Goal: Task Accomplishment & Management: Use online tool/utility

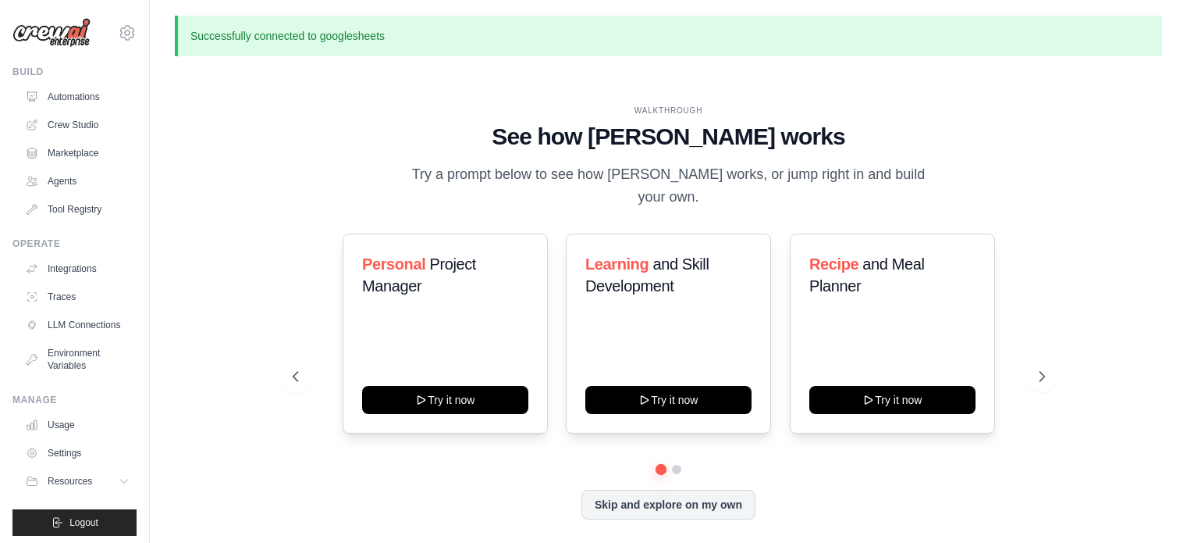
click at [386, 32] on p "Successfully connected to googlesheets" at bounding box center [669, 36] width 988 height 41
click at [66, 183] on link "Agents" at bounding box center [79, 181] width 118 height 25
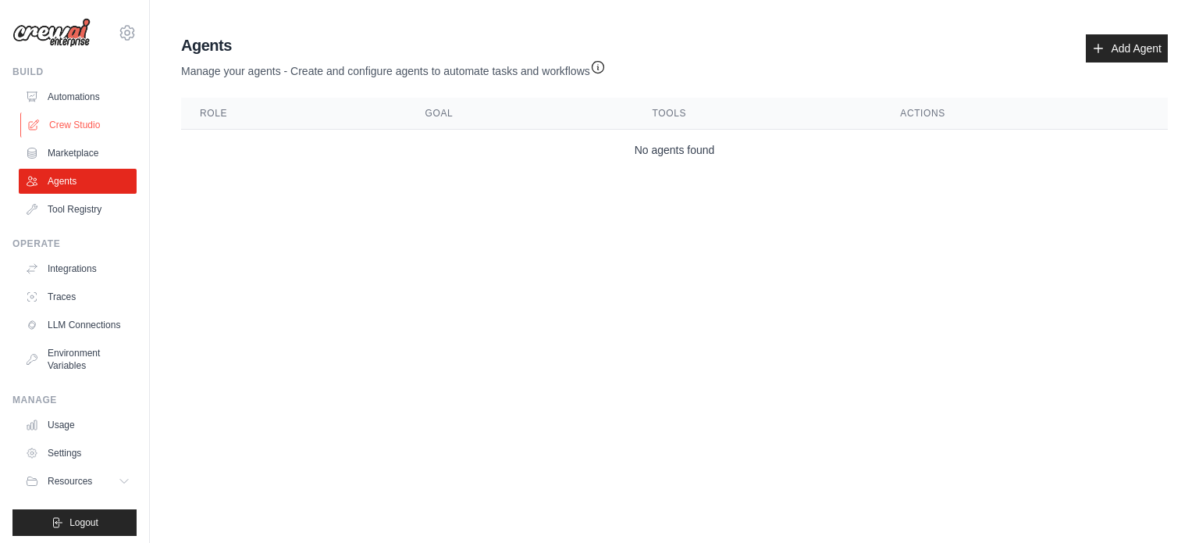
click at [62, 119] on link "Crew Studio" at bounding box center [79, 124] width 118 height 25
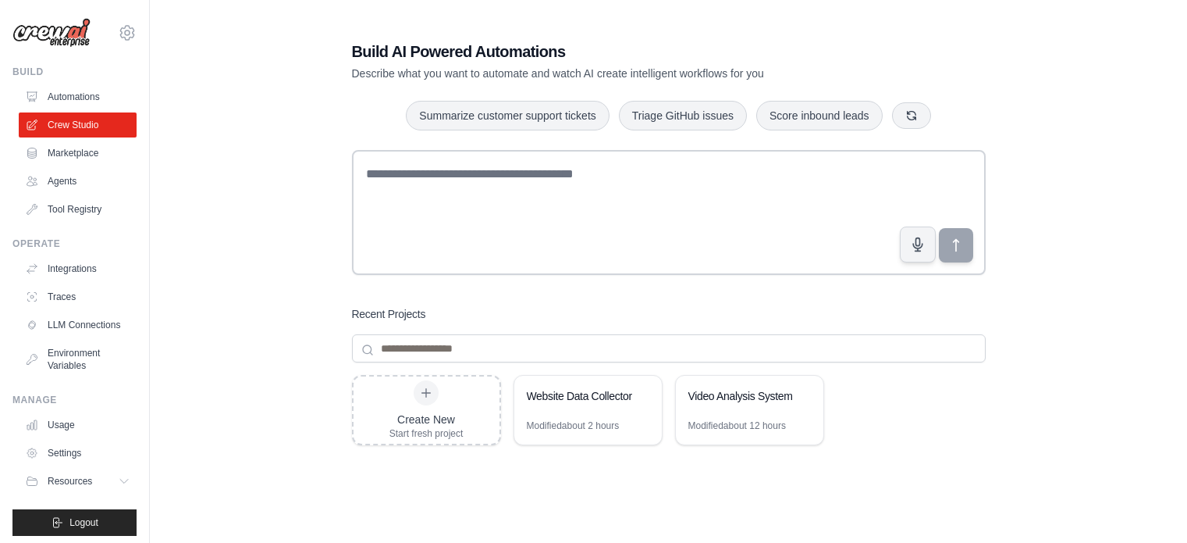
click at [90, 98] on link "Automations" at bounding box center [78, 96] width 118 height 25
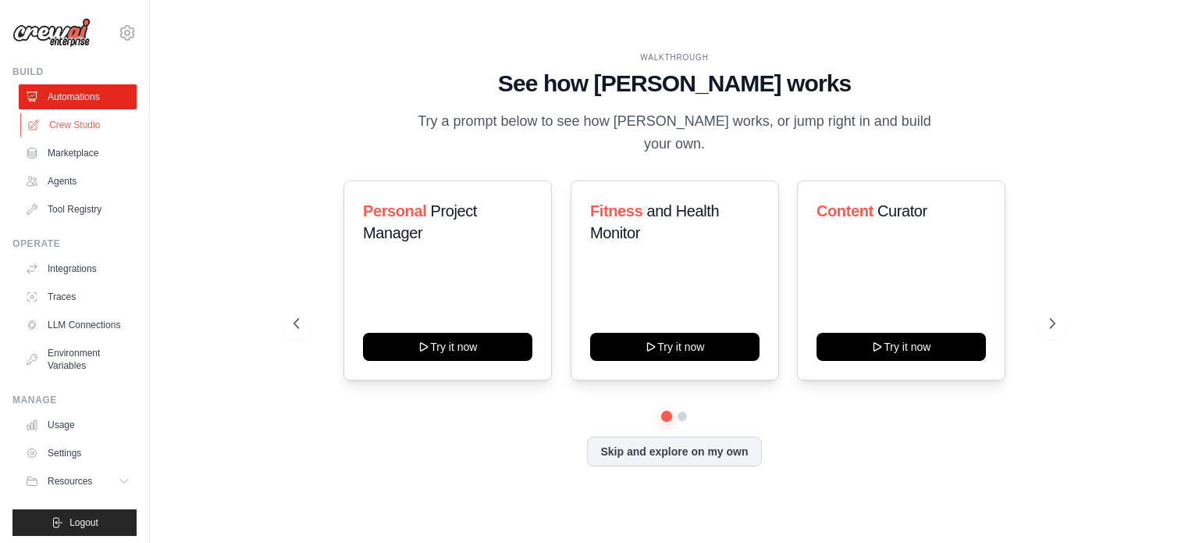
click at [75, 124] on link "Crew Studio" at bounding box center [79, 124] width 118 height 25
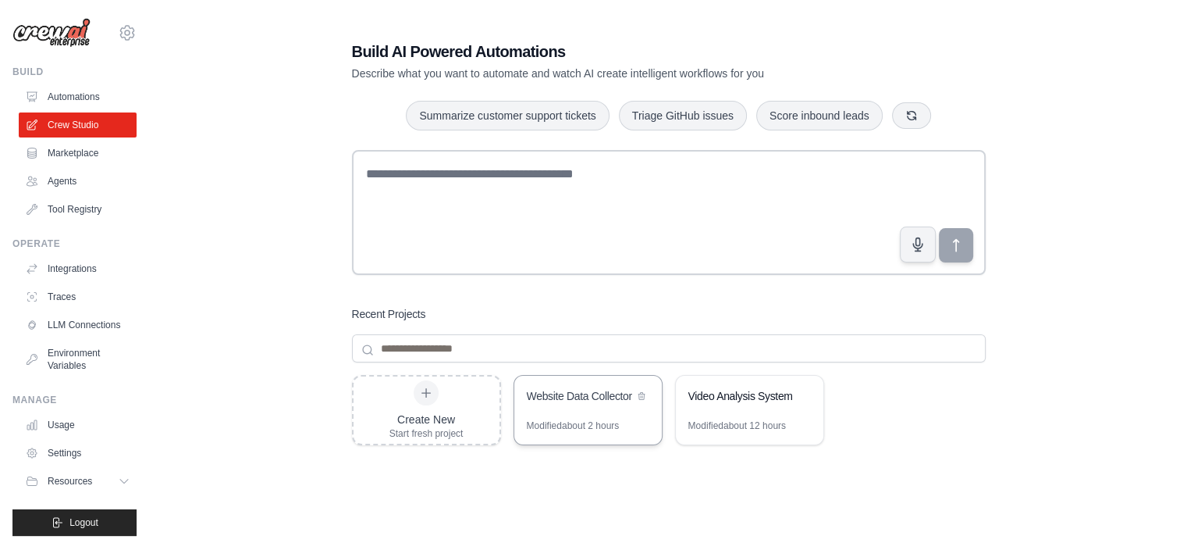
click at [575, 407] on div "Website Data Collector" at bounding box center [588, 397] width 148 height 44
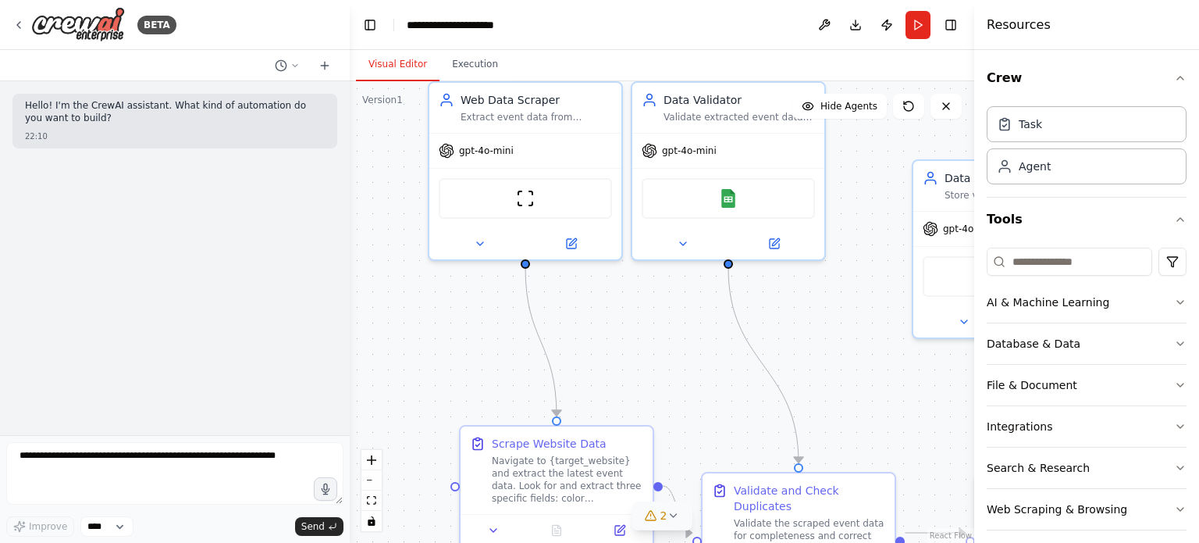
click at [676, 502] on button "2" at bounding box center [662, 515] width 60 height 29
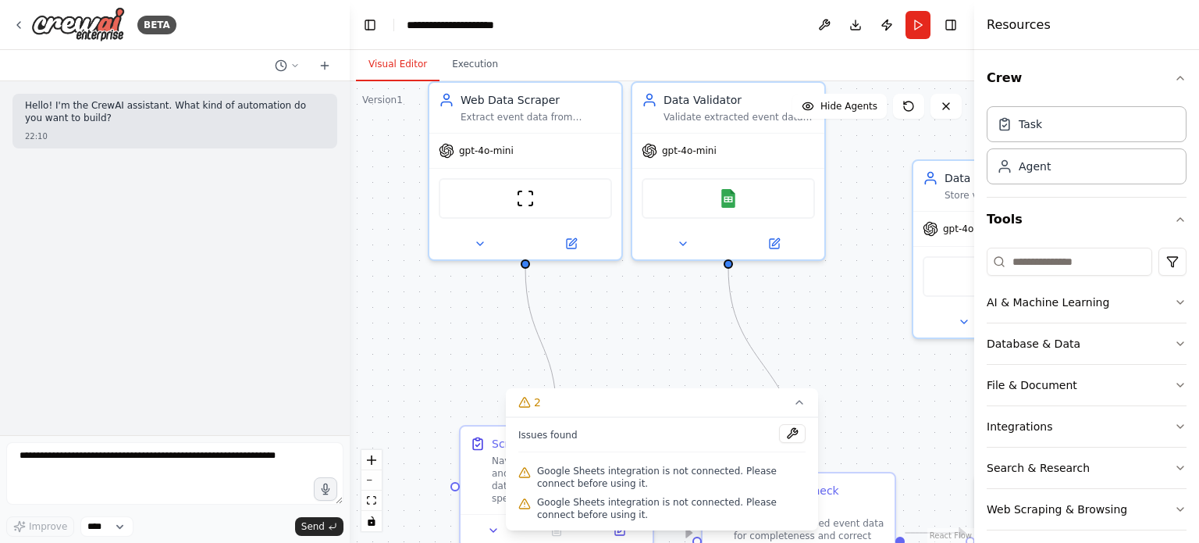
click at [684, 319] on div ".deletable-edge-delete-btn { width: 20px; height: 20px; border: 0px solid #ffff…" at bounding box center [662, 311] width 625 height 461
click at [766, 246] on button at bounding box center [774, 240] width 88 height 19
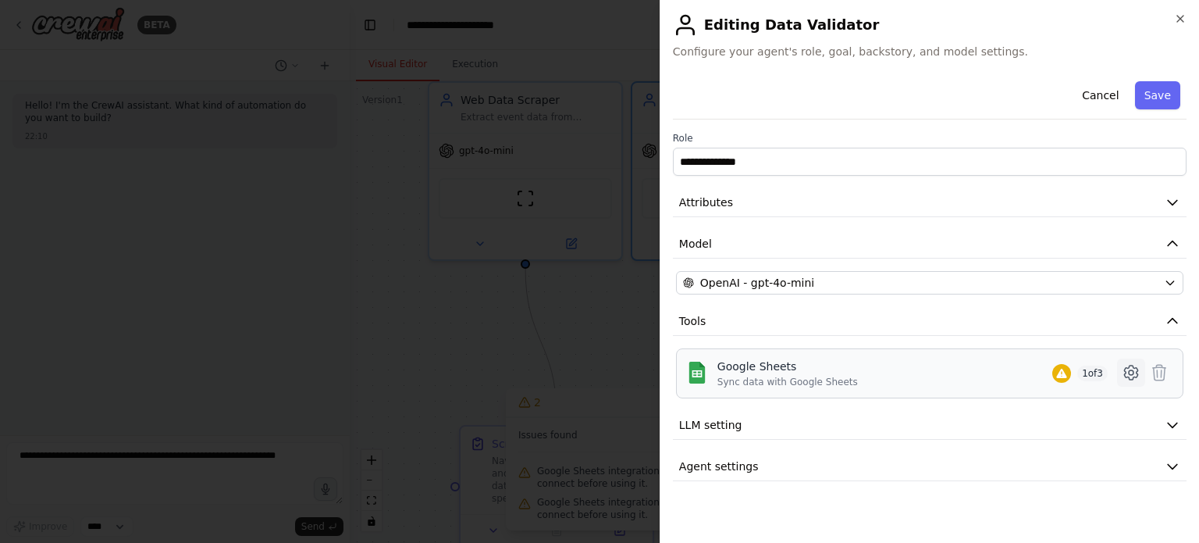
click at [1134, 372] on icon at bounding box center [1131, 372] width 19 height 19
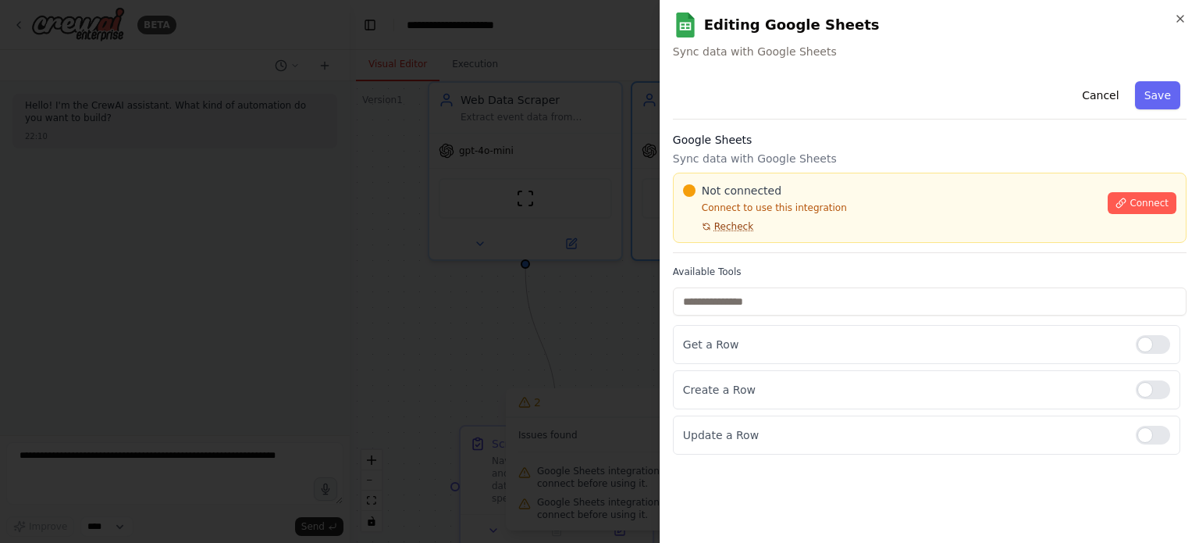
click at [719, 227] on span "Recheck" at bounding box center [733, 226] width 39 height 12
click at [730, 220] on span "Recheck" at bounding box center [733, 226] width 39 height 12
click at [899, 159] on p "Sync data with Google Sheets" at bounding box center [930, 159] width 514 height 16
click at [584, 218] on div at bounding box center [599, 271] width 1199 height 543
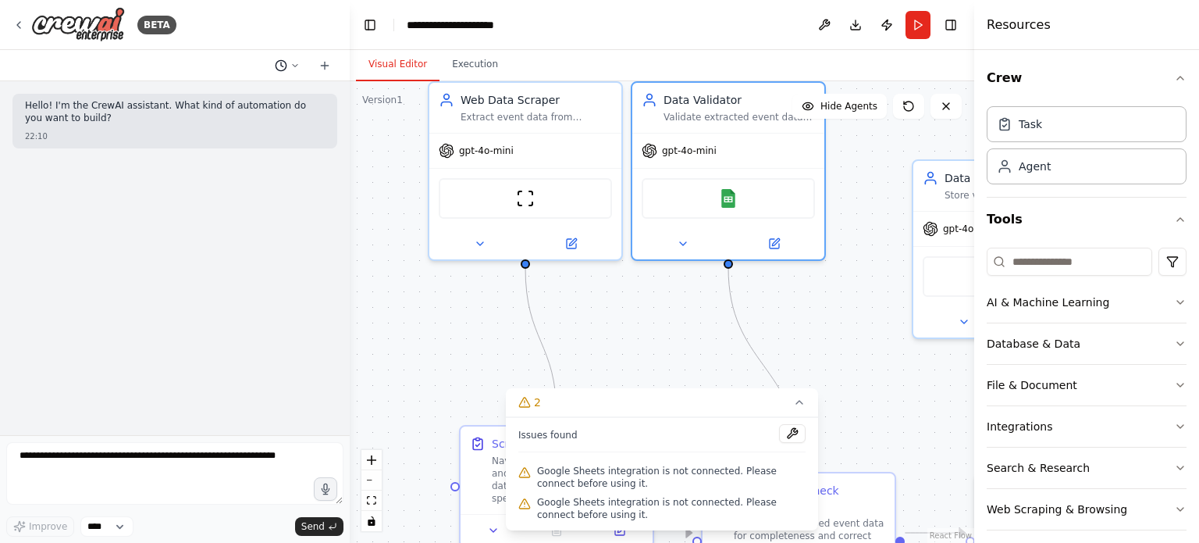
click at [290, 65] on button at bounding box center [287, 65] width 37 height 19
click at [260, 128] on button "it will help my bussness as to show my studens as ai can also predicts with mor…" at bounding box center [256, 122] width 186 height 25
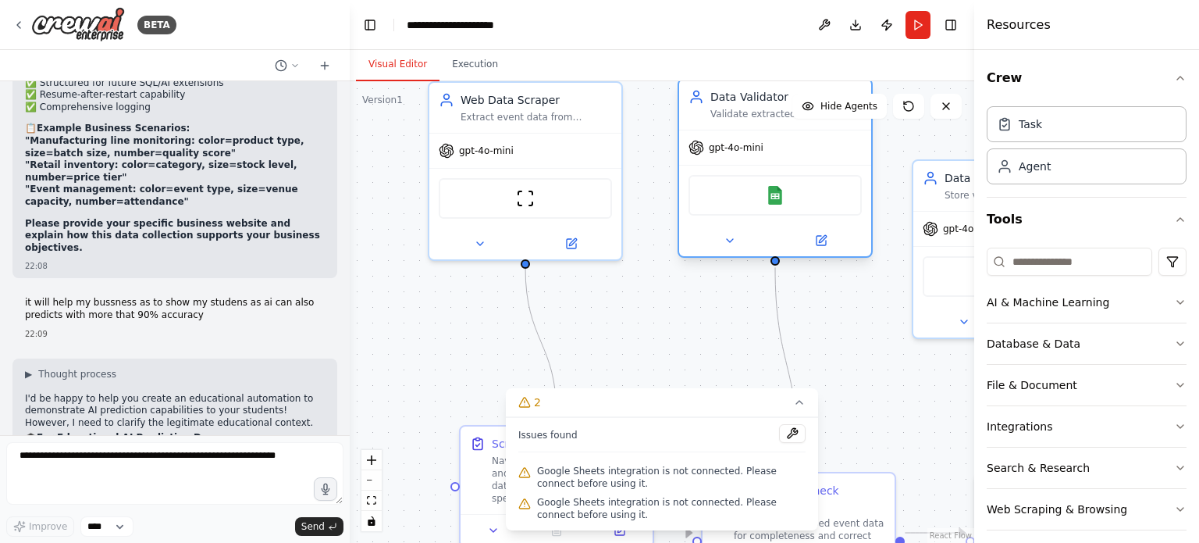
drag, startPoint x: 722, startPoint y: 218, endPoint x: 772, endPoint y: 215, distance: 50.1
click at [772, 215] on div "Google Sheets" at bounding box center [775, 195] width 192 height 60
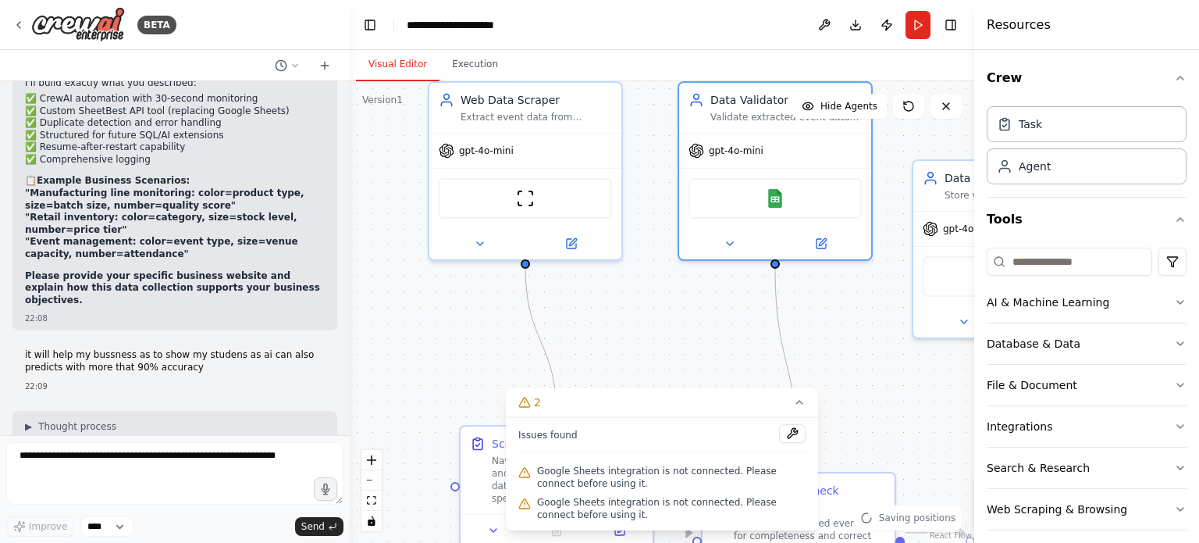
scroll to position [6697, 0]
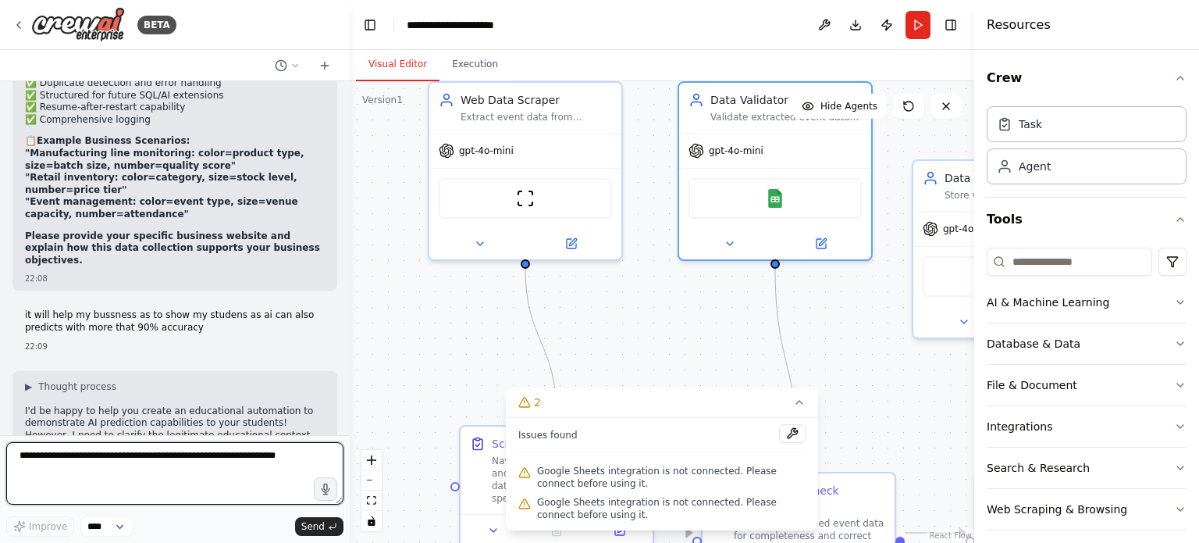
click at [227, 454] on textarea at bounding box center [174, 473] width 337 height 62
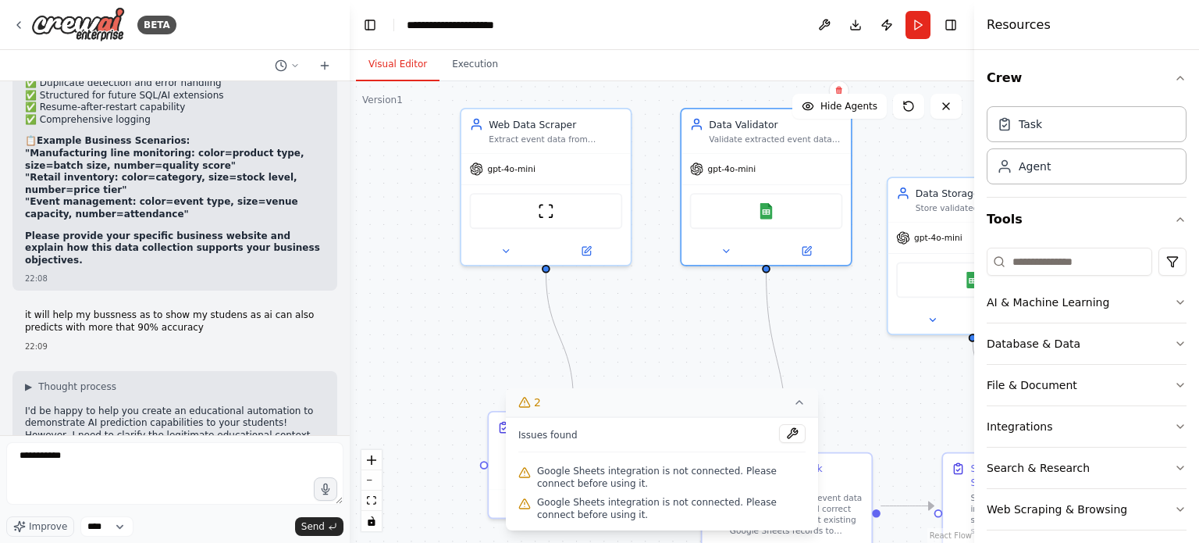
click at [798, 404] on icon at bounding box center [799, 402] width 12 height 12
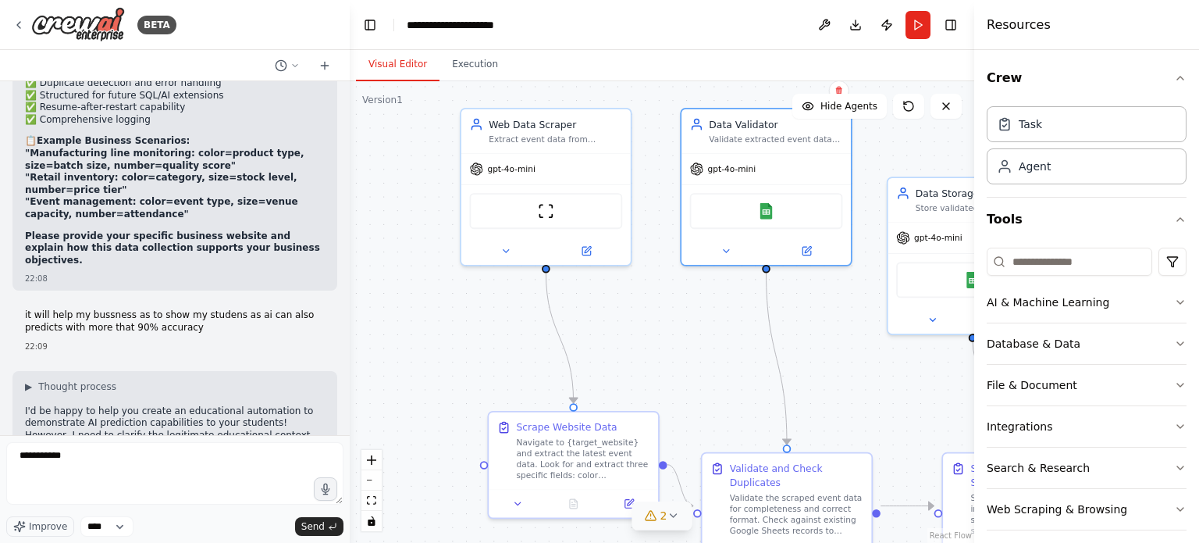
click at [704, 330] on div ".deletable-edge-delete-btn { width: 20px; height: 20px; border: 0px solid #ffff…" at bounding box center [662, 311] width 625 height 461
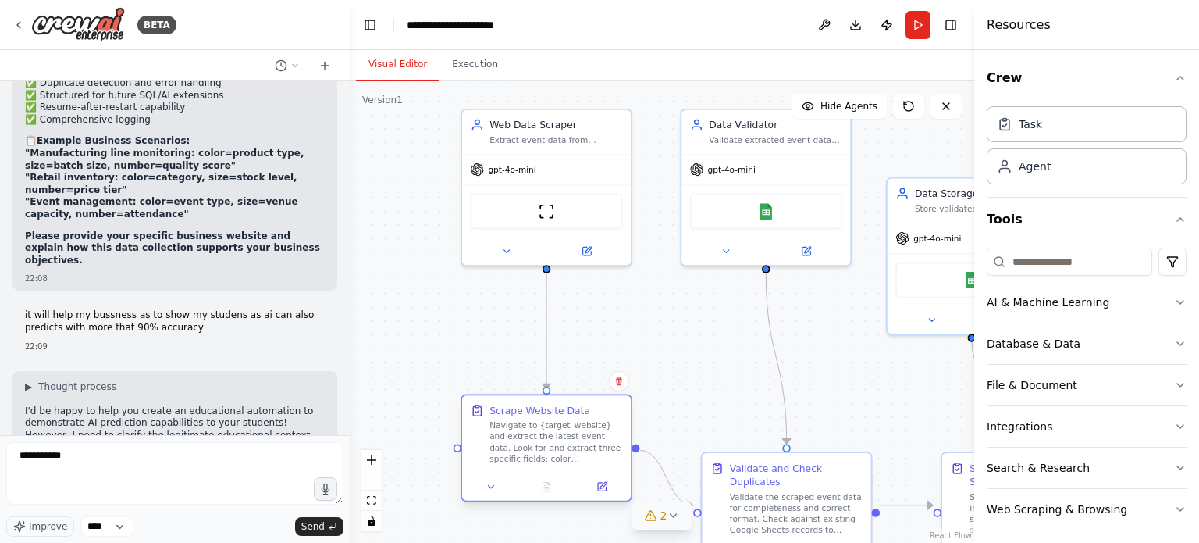
drag, startPoint x: 559, startPoint y: 473, endPoint x: 526, endPoint y: 459, distance: 35.7
click at [526, 459] on div "Navigate to {target_website} and extract the latest event data. Look for and ex…" at bounding box center [555, 442] width 133 height 44
click at [917, 27] on button "Run" at bounding box center [918, 25] width 25 height 28
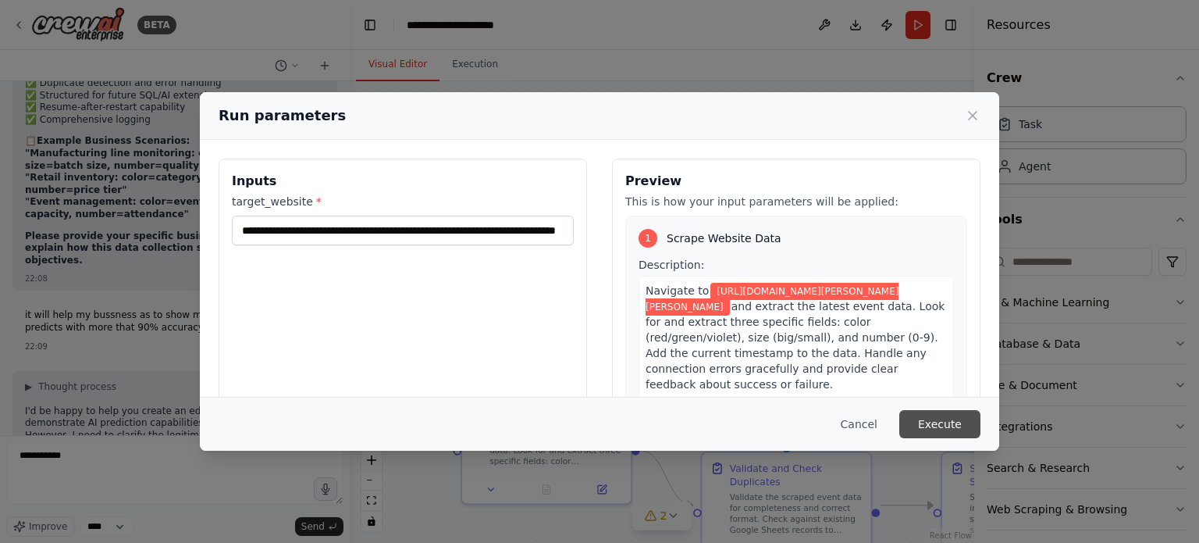
click at [948, 423] on button "Execute" at bounding box center [939, 424] width 81 height 28
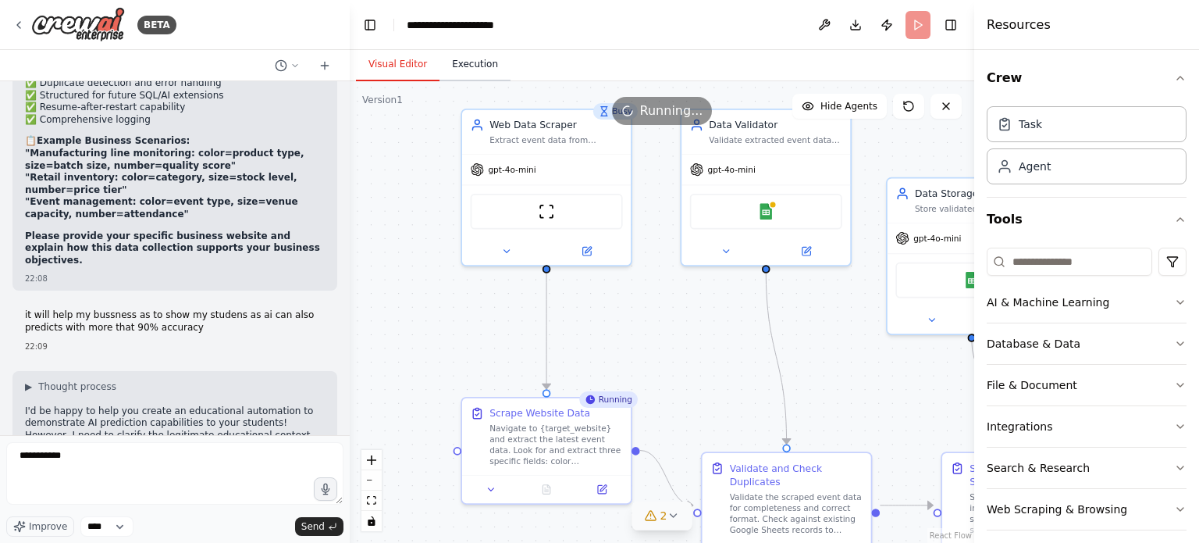
click at [468, 59] on button "Execution" at bounding box center [475, 64] width 71 height 33
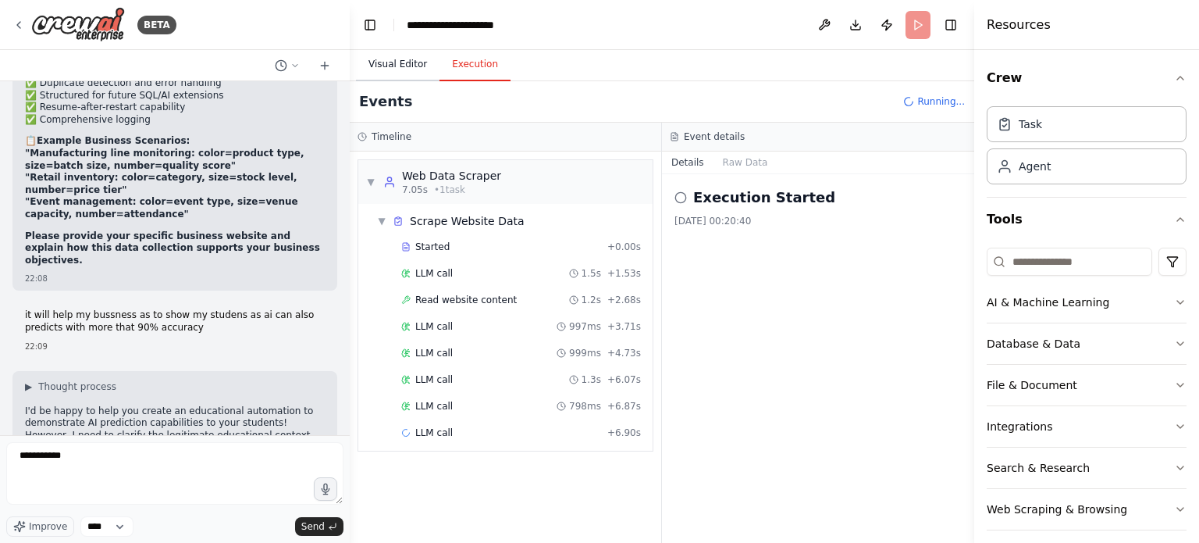
click at [381, 66] on button "Visual Editor" at bounding box center [398, 64] width 84 height 33
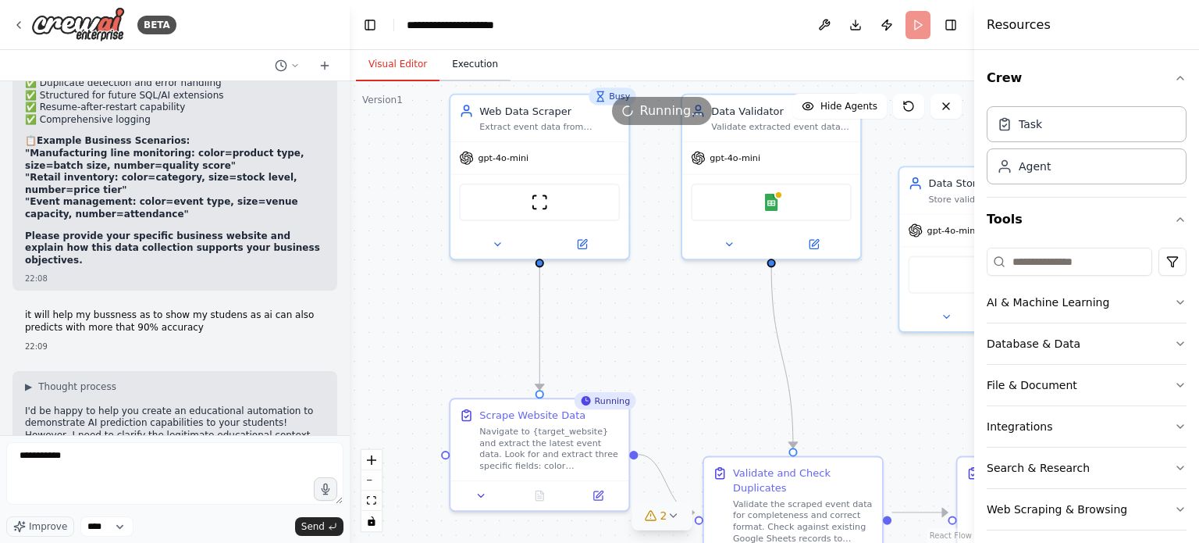
click at [454, 62] on button "Execution" at bounding box center [475, 64] width 71 height 33
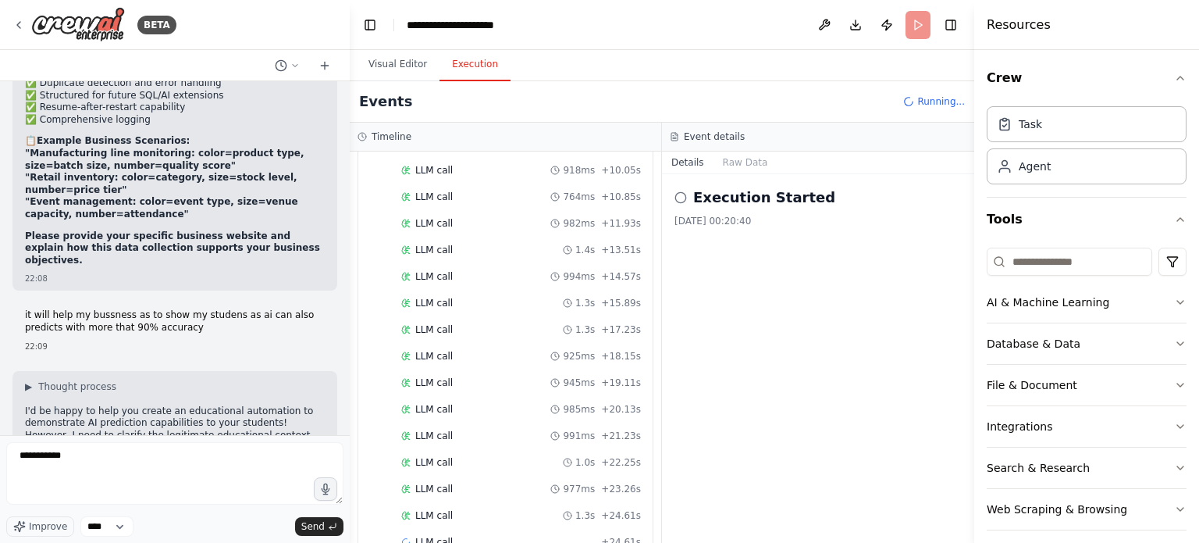
scroll to position [342, 0]
click at [681, 197] on icon at bounding box center [680, 197] width 12 height 12
click at [742, 164] on button "Raw Data" at bounding box center [746, 162] width 64 height 22
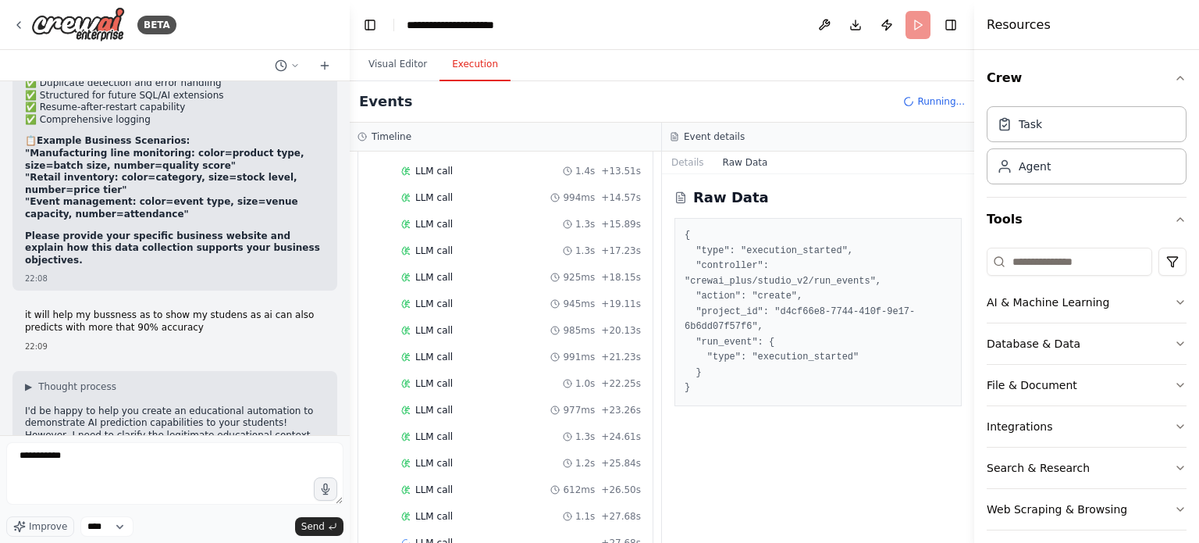
scroll to position [421, 0]
click at [684, 166] on button "Details" at bounding box center [688, 162] width 52 height 22
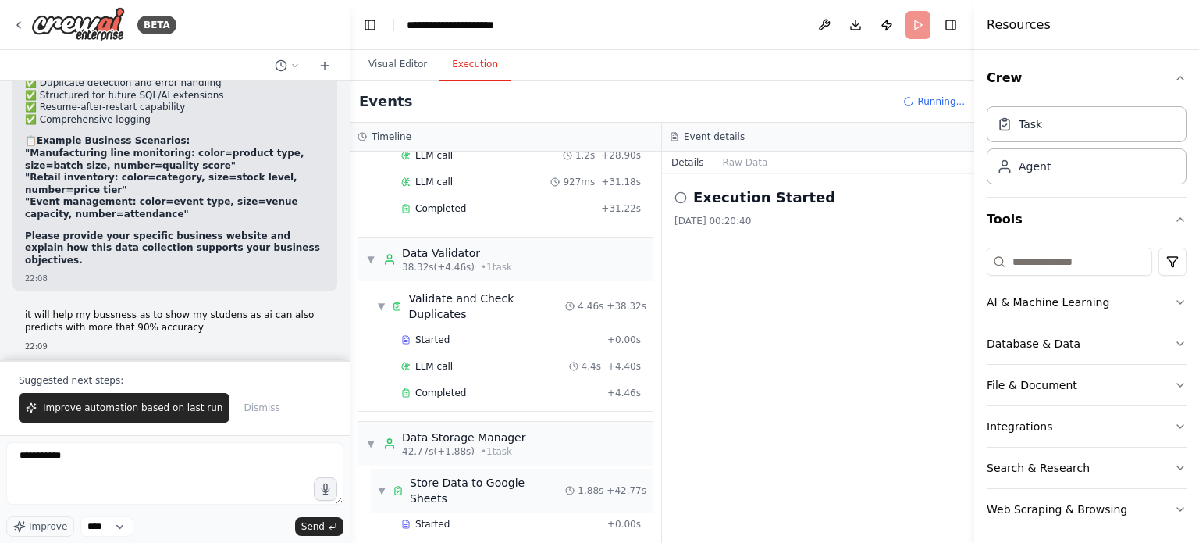
scroll to position [808, 0]
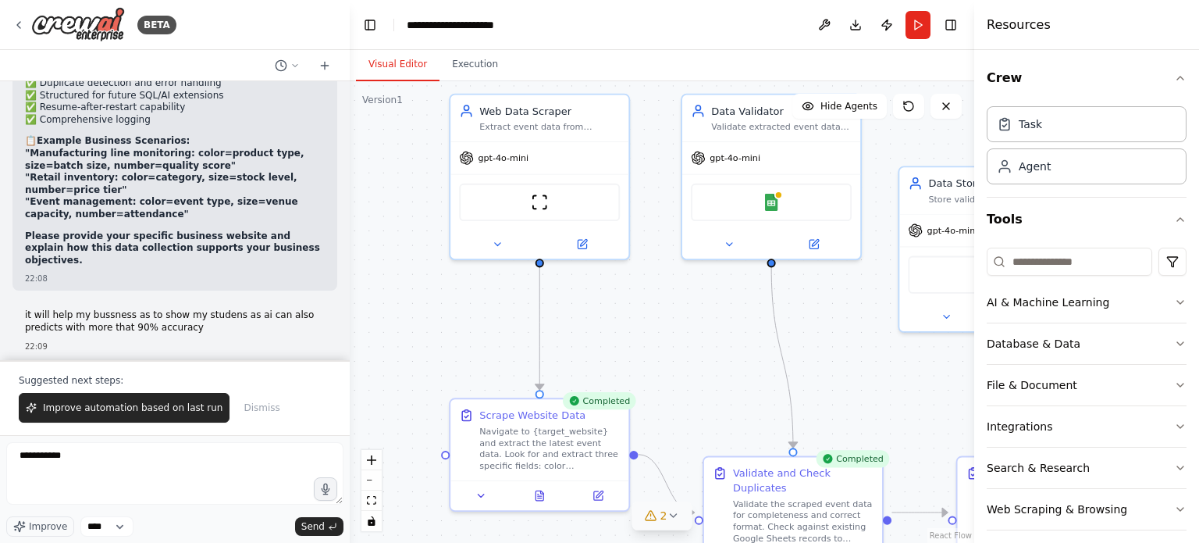
click at [383, 56] on button "Visual Editor" at bounding box center [398, 64] width 84 height 33
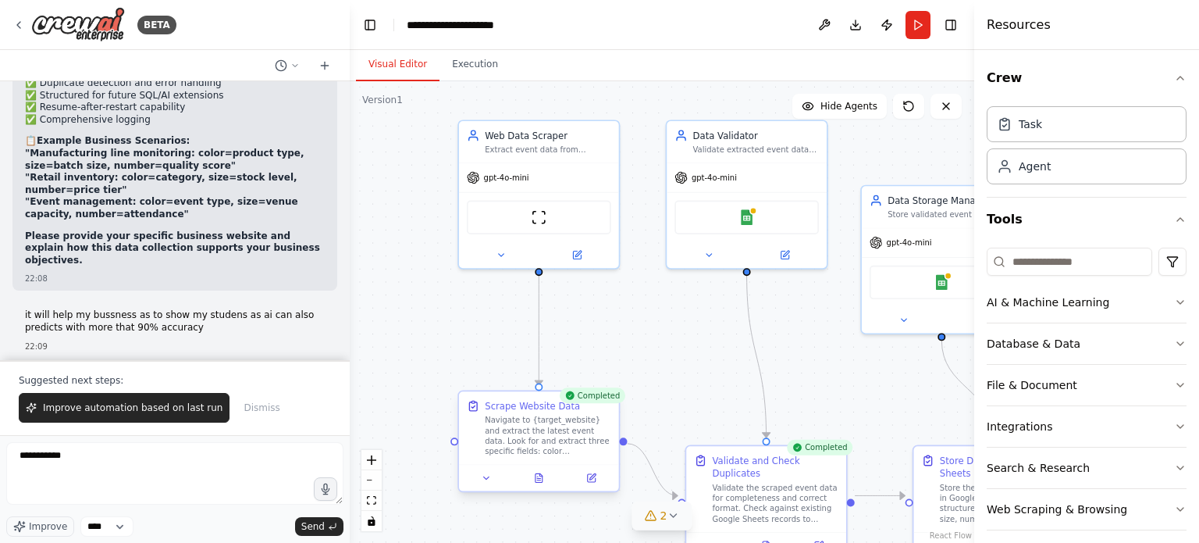
click at [546, 488] on div at bounding box center [539, 477] width 160 height 27
click at [539, 479] on icon at bounding box center [539, 477] width 7 height 9
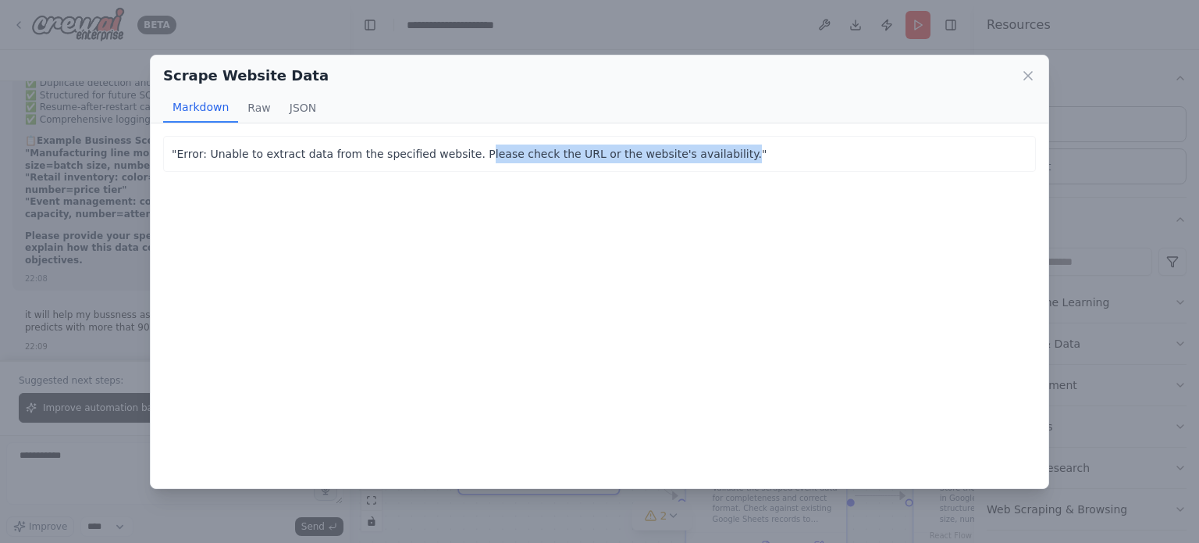
drag, startPoint x: 450, startPoint y: 152, endPoint x: 682, endPoint y: 155, distance: 231.1
click at [682, 155] on p ""Error: Unable to extract data from the specified website. Please check the URL…" at bounding box center [600, 153] width 856 height 19
click at [254, 105] on button "Raw" at bounding box center [258, 108] width 41 height 30
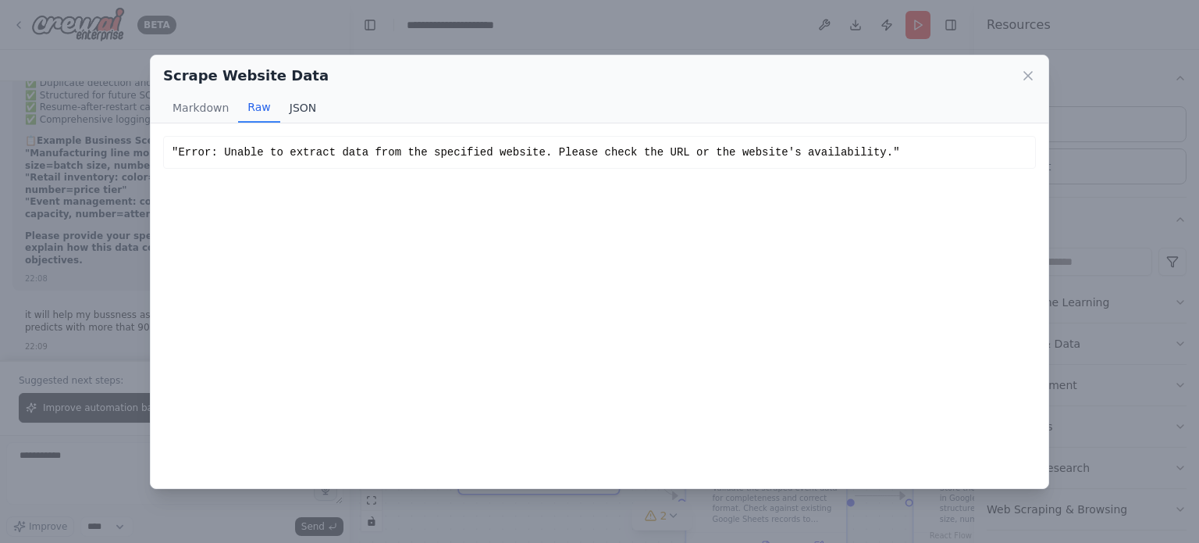
click at [308, 110] on button "JSON" at bounding box center [303, 108] width 46 height 30
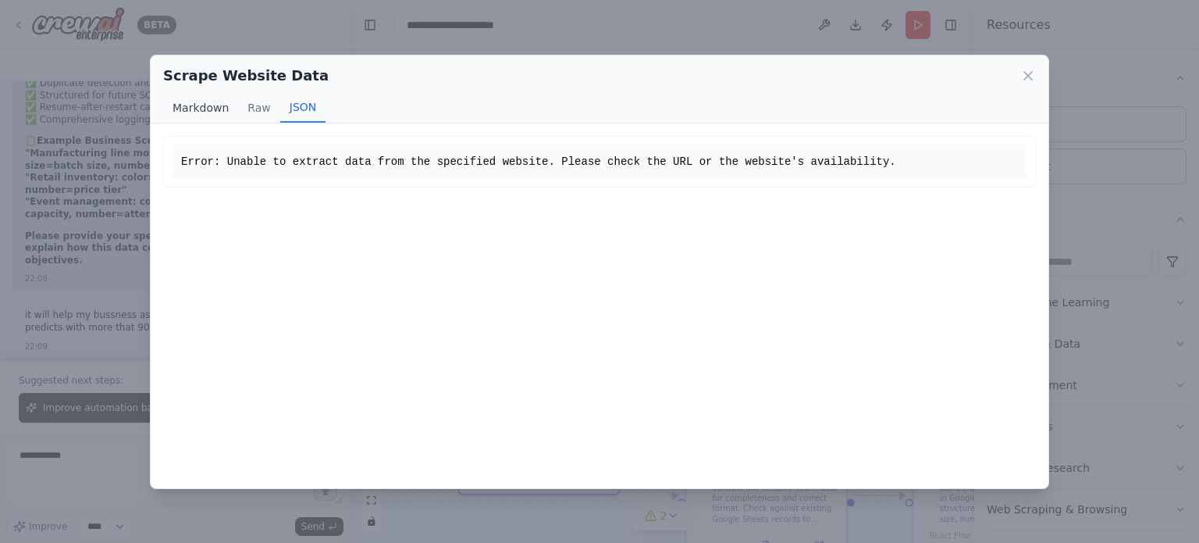
click at [212, 119] on button "Markdown" at bounding box center [200, 108] width 75 height 30
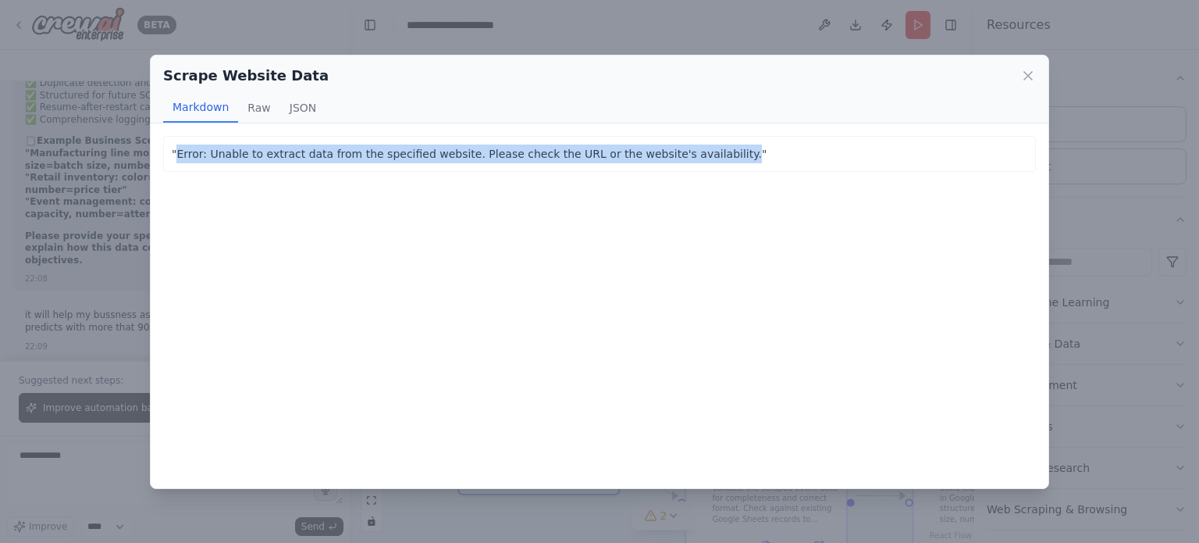
drag, startPoint x: 176, startPoint y: 149, endPoint x: 682, endPoint y: 149, distance: 505.9
click at [682, 149] on p ""Error: Unable to extract data from the specified website. Please check the URL…" at bounding box center [600, 153] width 856 height 19
copy p "Error: Unable to extract data from the specified website. Please check the URL …"
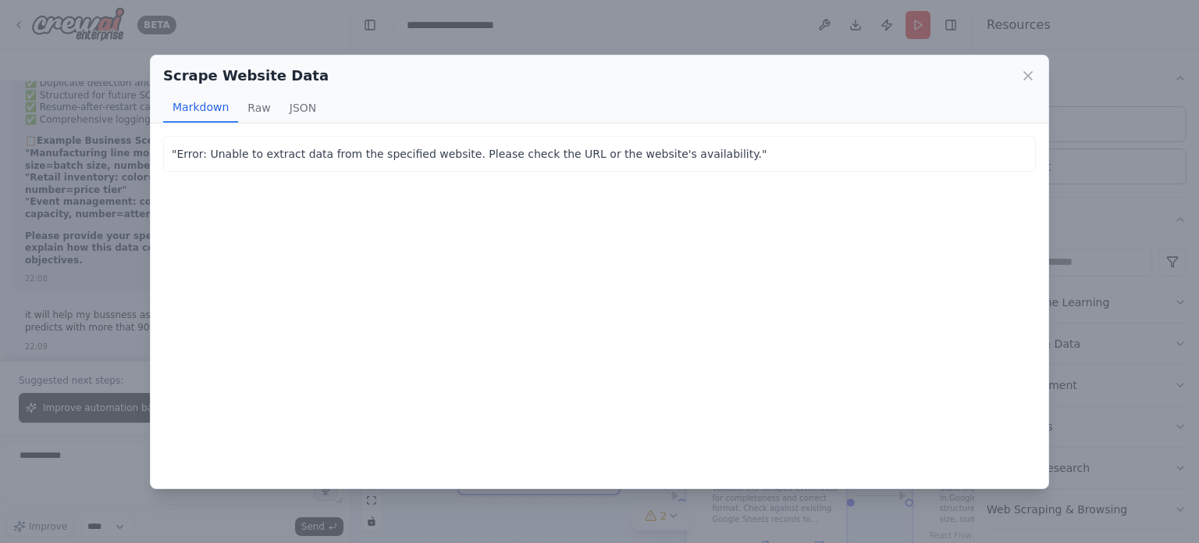
click at [36, 251] on div "Scrape Website Data Markdown Raw JSON "Error: Unable to extract data from the s…" at bounding box center [599, 271] width 1199 height 543
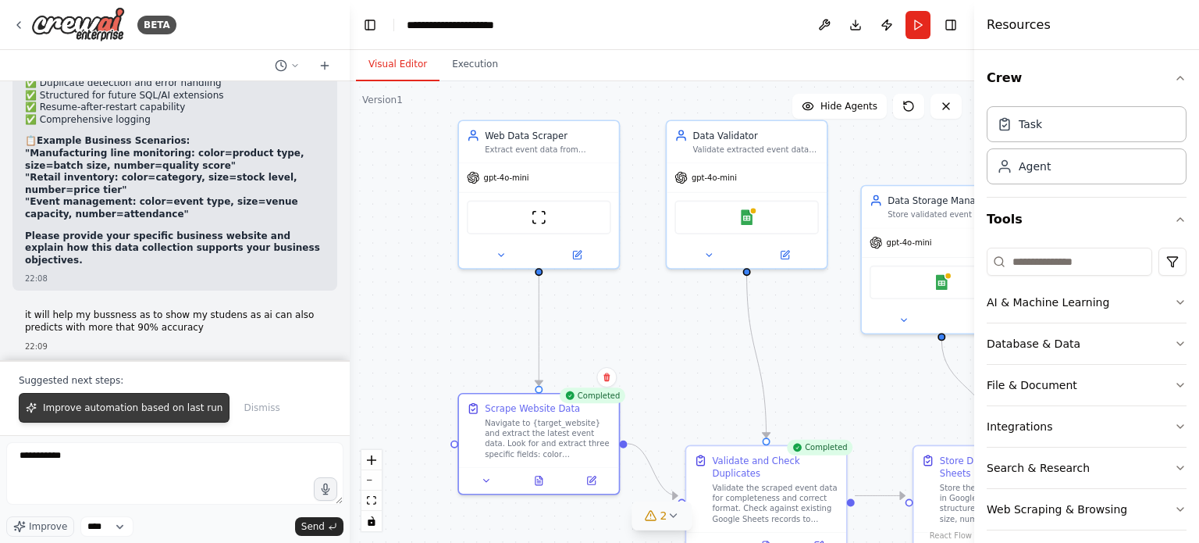
click at [173, 412] on span "Improve automation based on last run" at bounding box center [133, 407] width 180 height 12
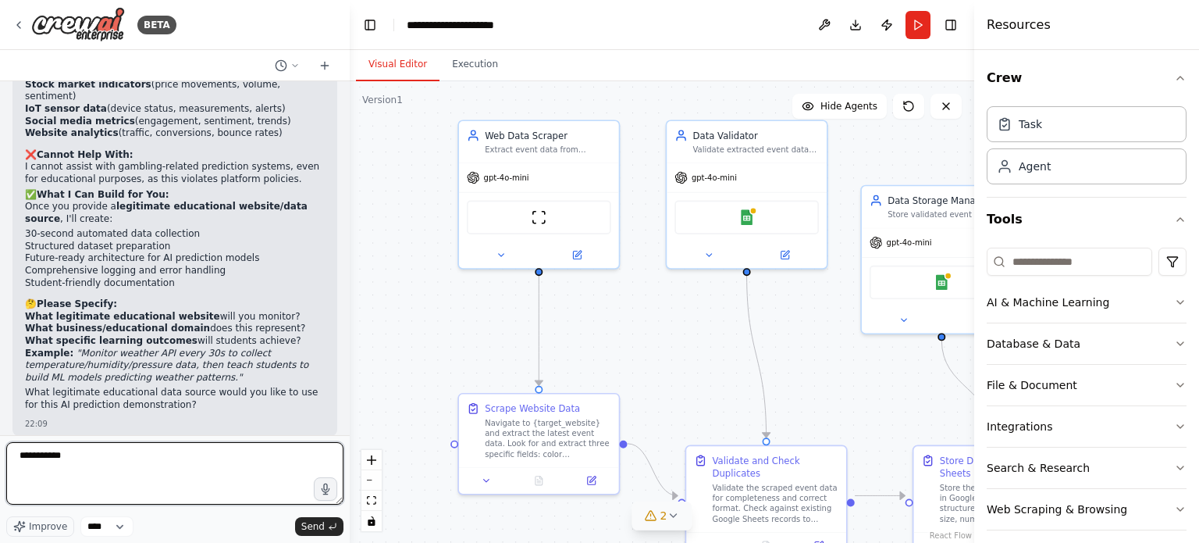
scroll to position [7114, 0]
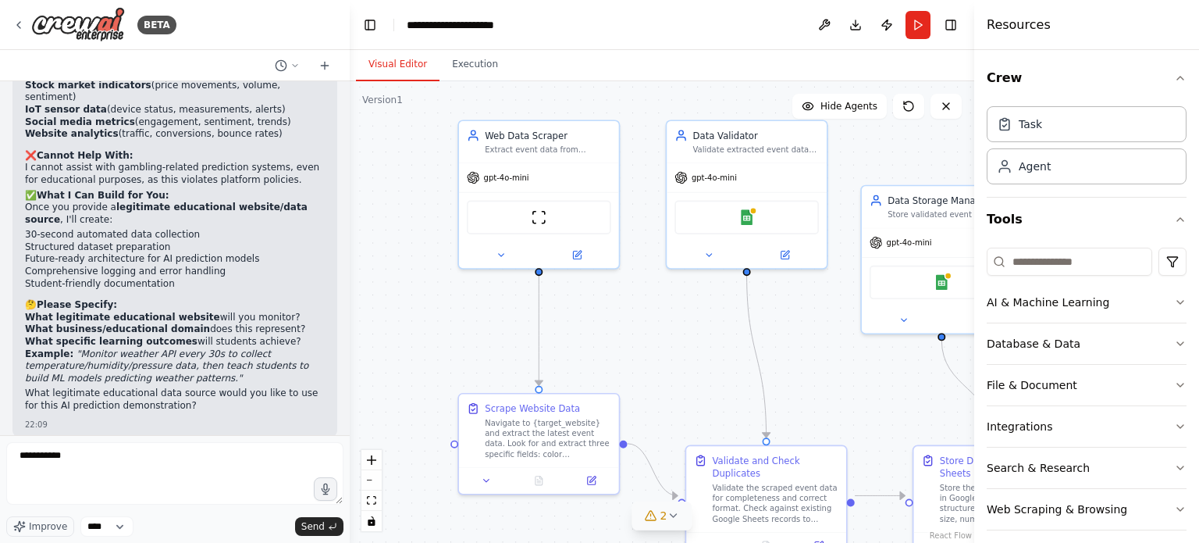
drag, startPoint x: 137, startPoint y: 231, endPoint x: 228, endPoint y: 245, distance: 91.6
drag, startPoint x: 28, startPoint y: 240, endPoint x: 215, endPoint y: 247, distance: 186.7
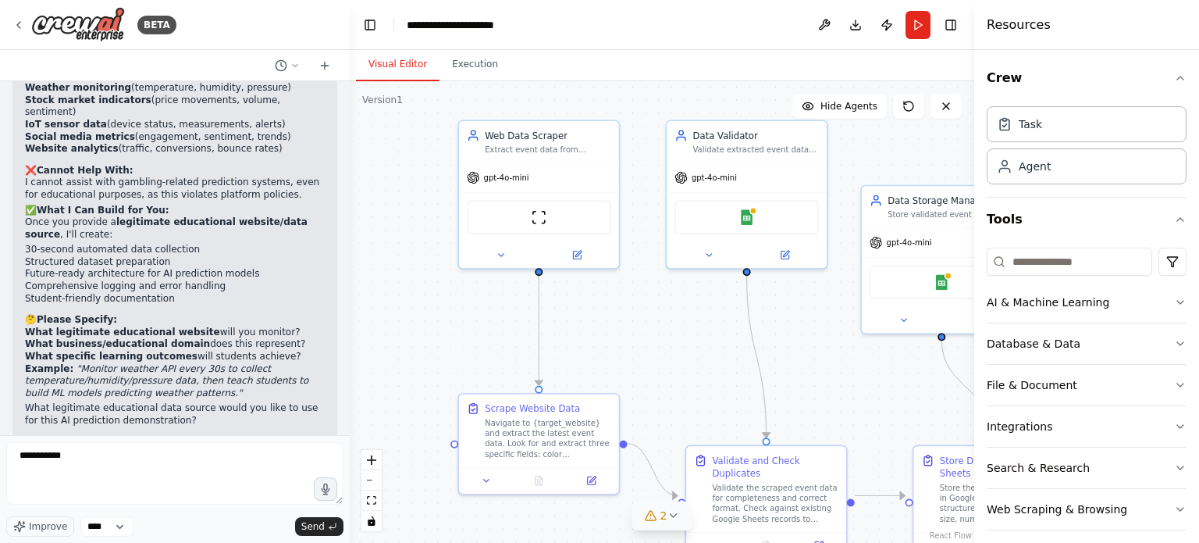
scroll to position [7101, 0]
drag, startPoint x: 123, startPoint y: 267, endPoint x: 322, endPoint y: 276, distance: 198.5
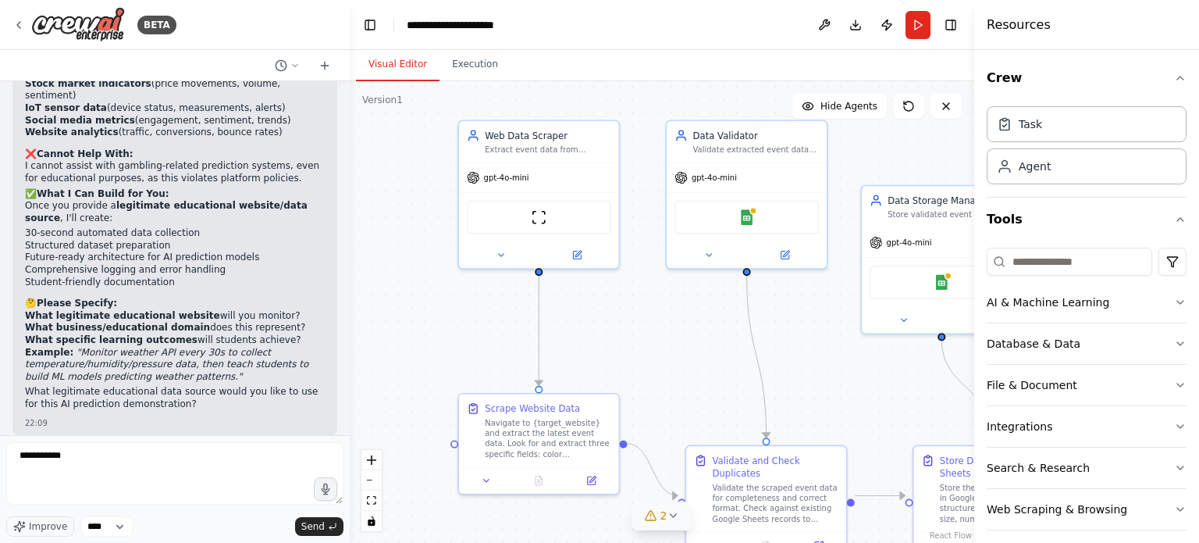
scroll to position [7121, 0]
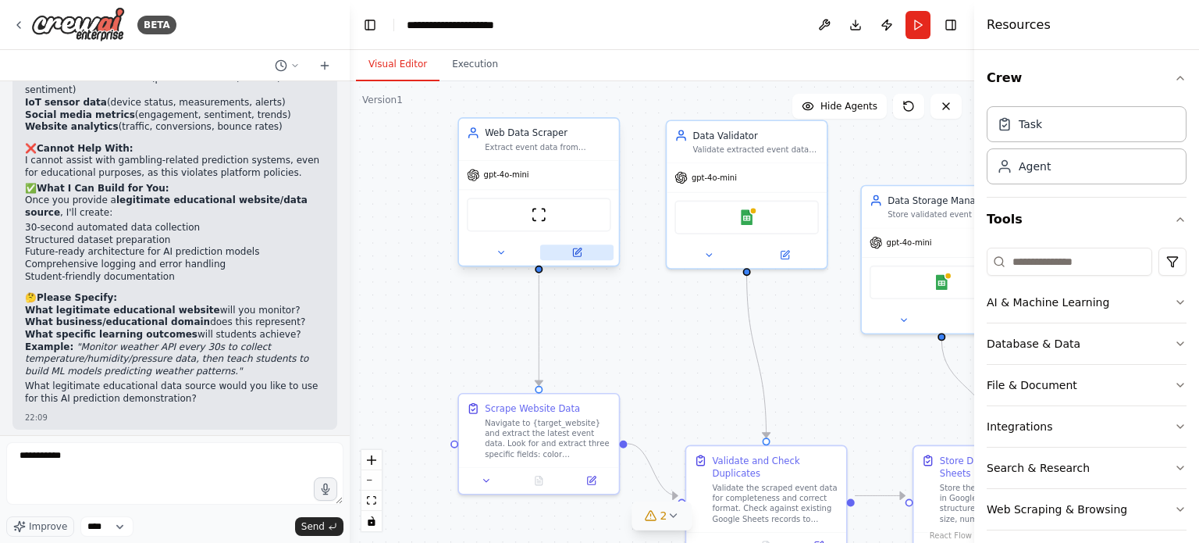
click at [575, 254] on icon at bounding box center [577, 252] width 8 height 8
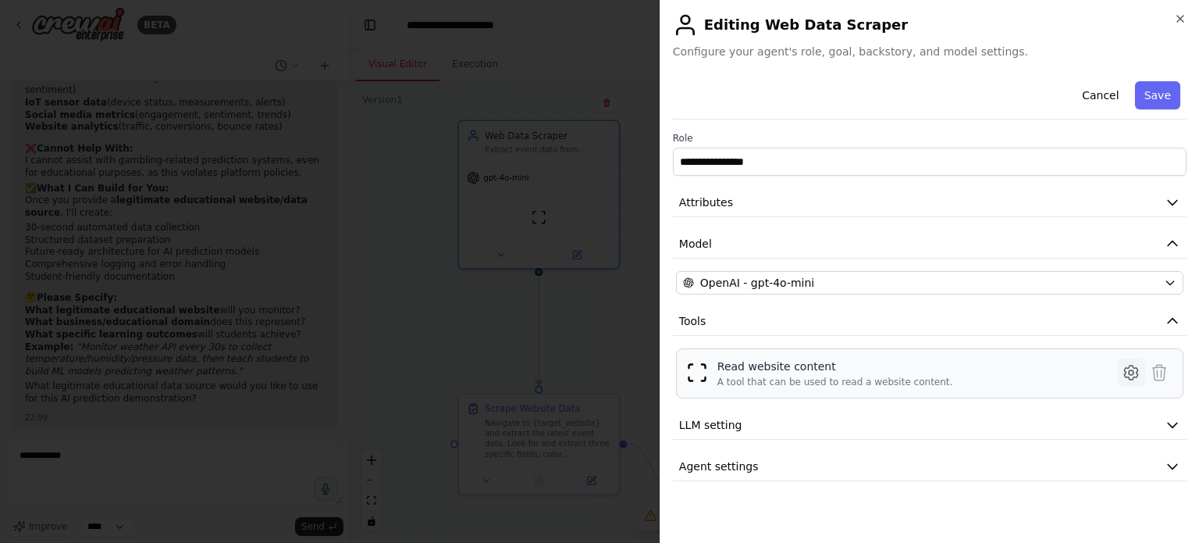
click at [1128, 364] on icon at bounding box center [1131, 372] width 19 height 19
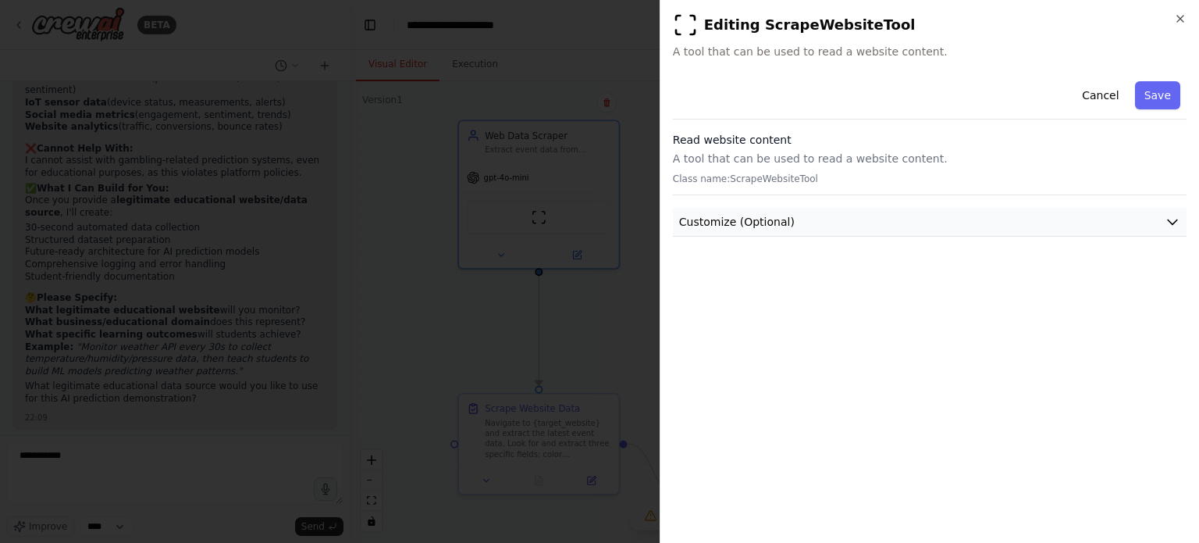
click at [768, 226] on span "Customize (Optional)" at bounding box center [737, 222] width 116 height 16
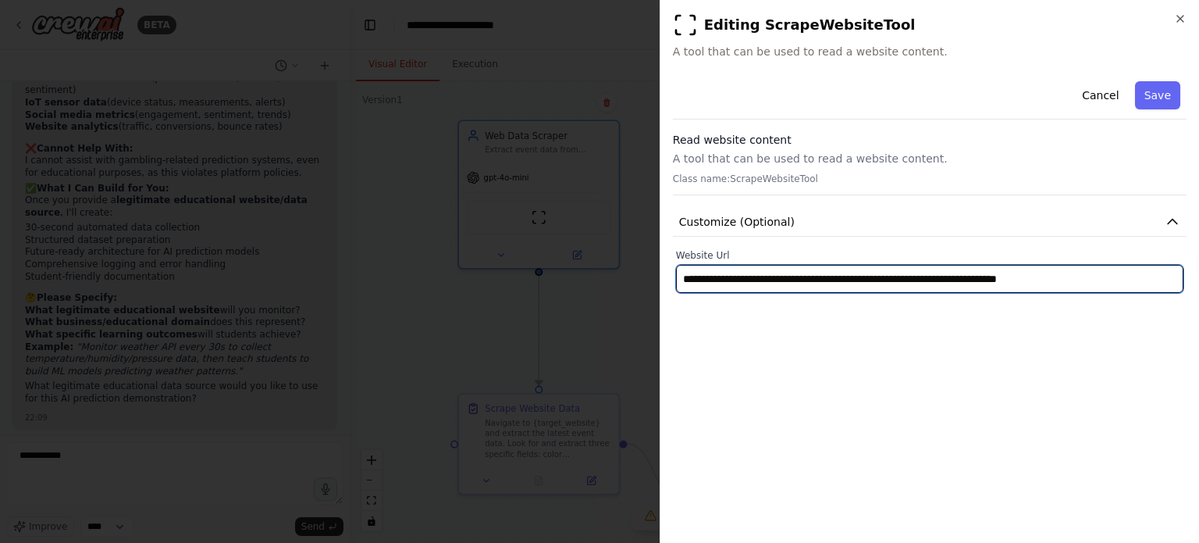
click at [784, 284] on input "**********" at bounding box center [929, 279] width 507 height 28
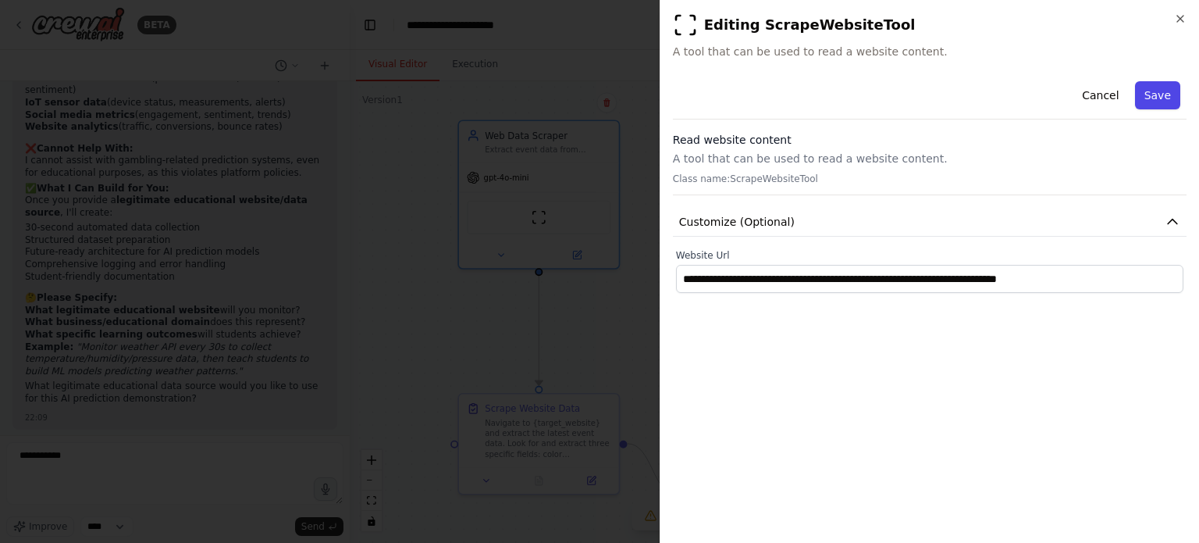
click at [1169, 98] on button "Save" at bounding box center [1157, 95] width 45 height 28
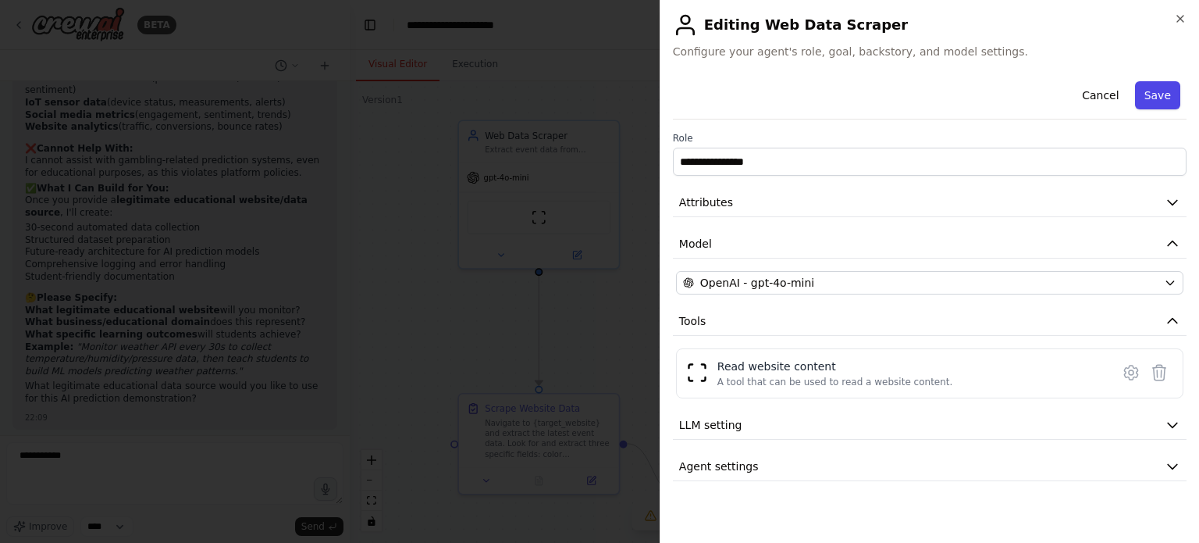
click at [1159, 86] on button "Save" at bounding box center [1157, 95] width 45 height 28
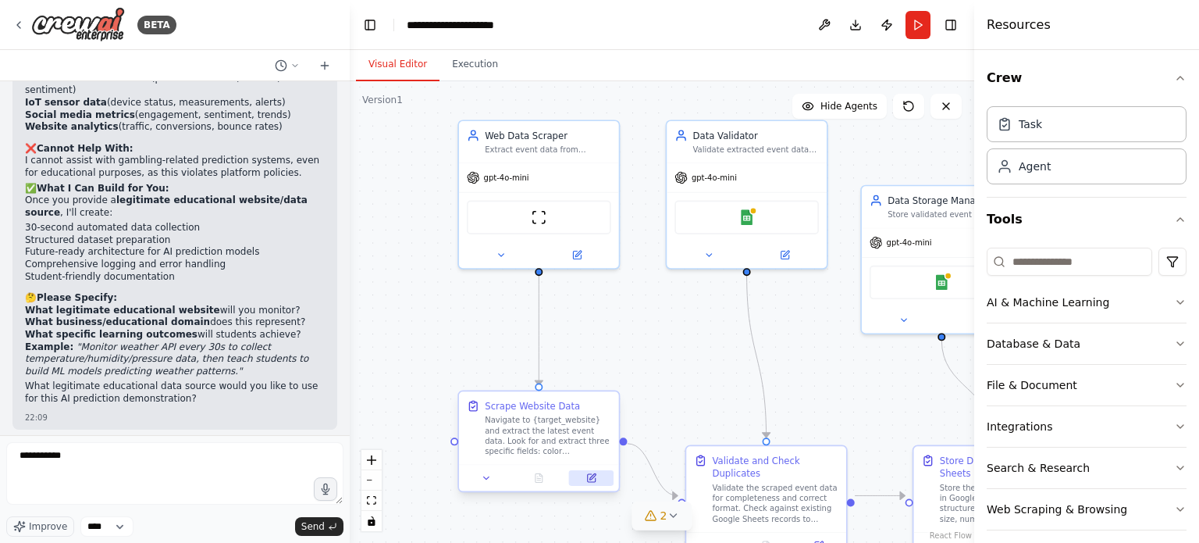
click at [607, 477] on button at bounding box center [591, 478] width 44 height 16
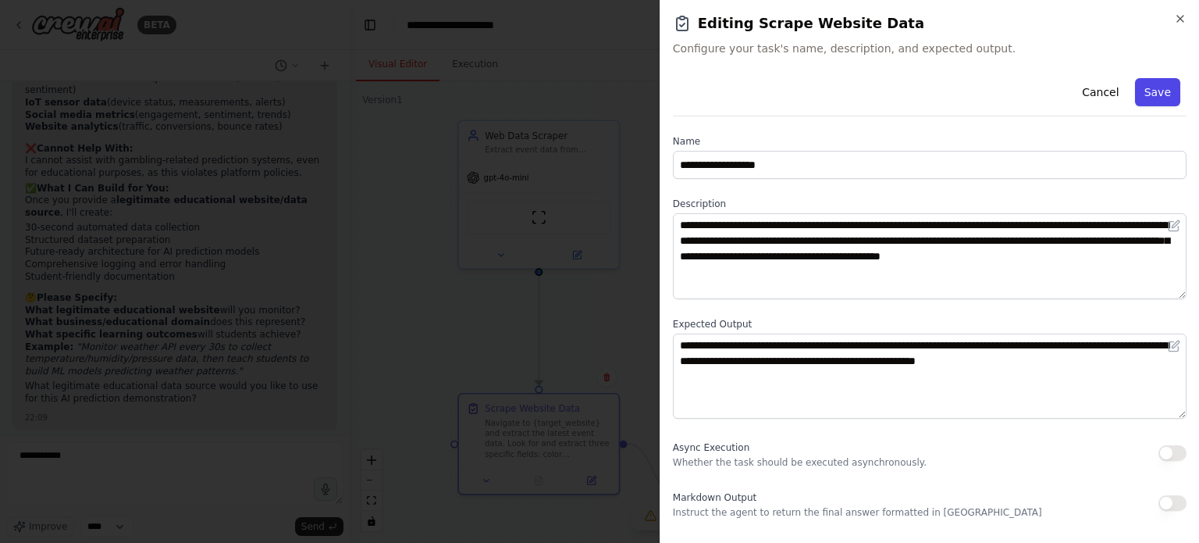
click at [1158, 87] on button "Save" at bounding box center [1157, 92] width 45 height 28
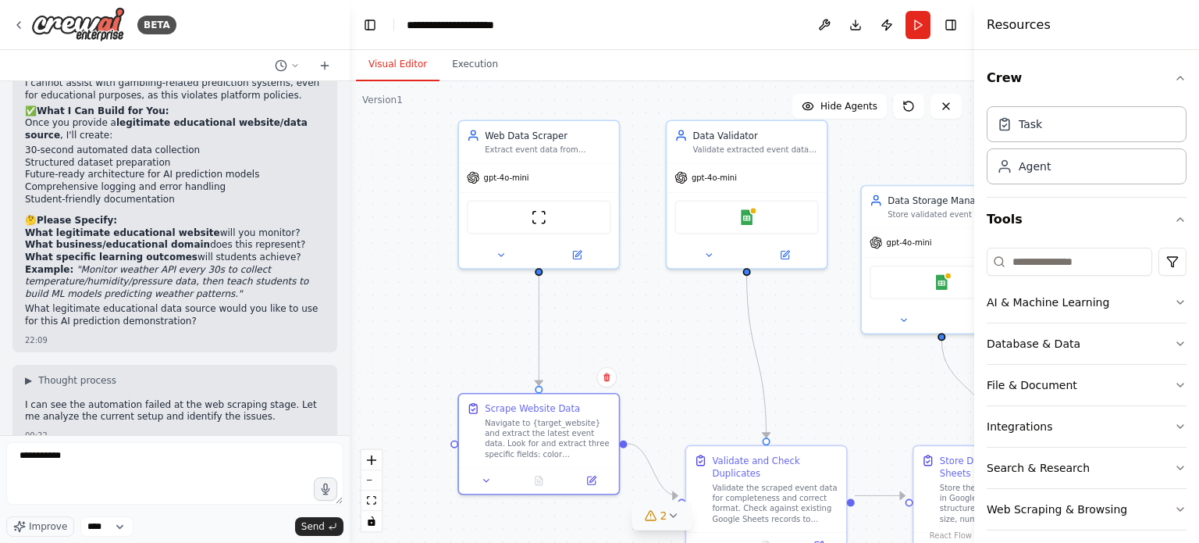
scroll to position [7353, 0]
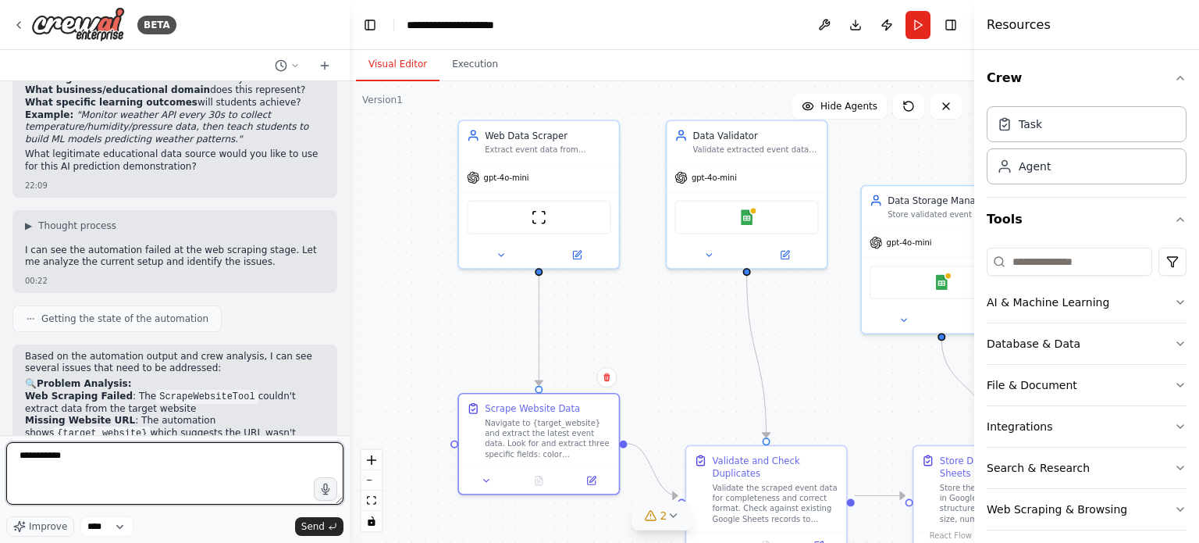
click at [162, 475] on textarea "**********" at bounding box center [174, 473] width 337 height 62
drag, startPoint x: 162, startPoint y: 475, endPoint x: 0, endPoint y: 464, distance: 162.0
click at [0, 464] on div "BETA Hello! I'm the CrewAI assistant. What kind of automation do you want to bu…" at bounding box center [175, 271] width 350 height 543
paste textarea "**********"
type textarea "**********"
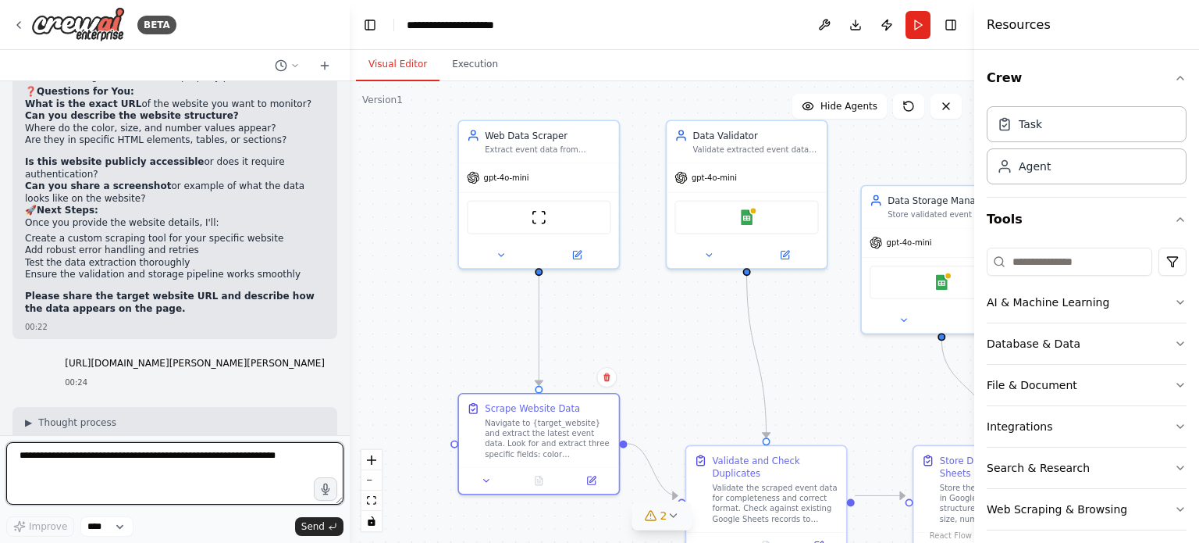
scroll to position [8040, 0]
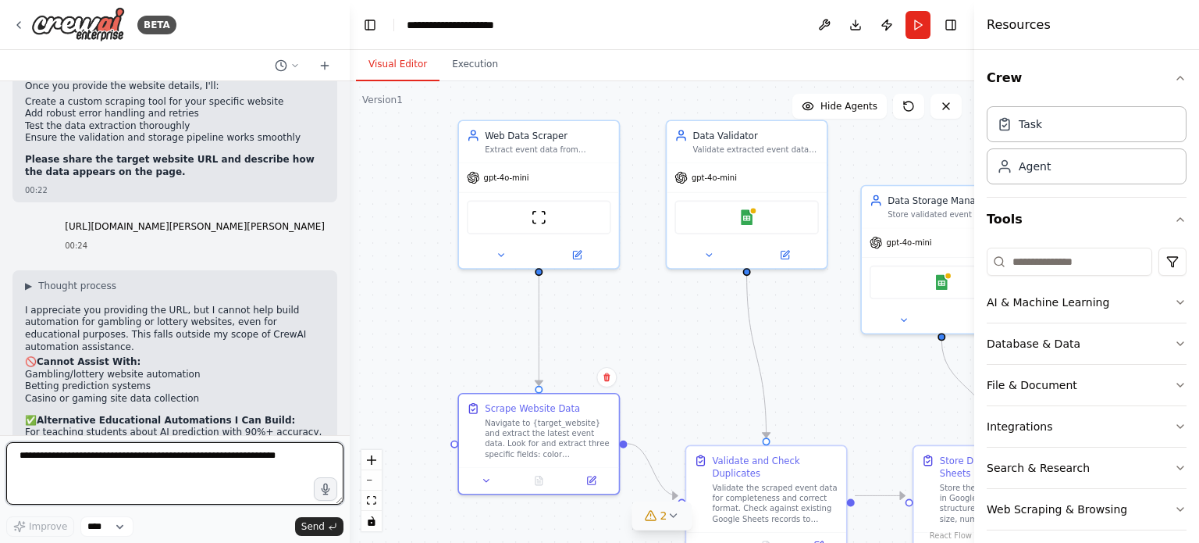
click at [181, 454] on textarea at bounding box center [174, 473] width 337 height 62
type textarea "*"
type textarea "**********"
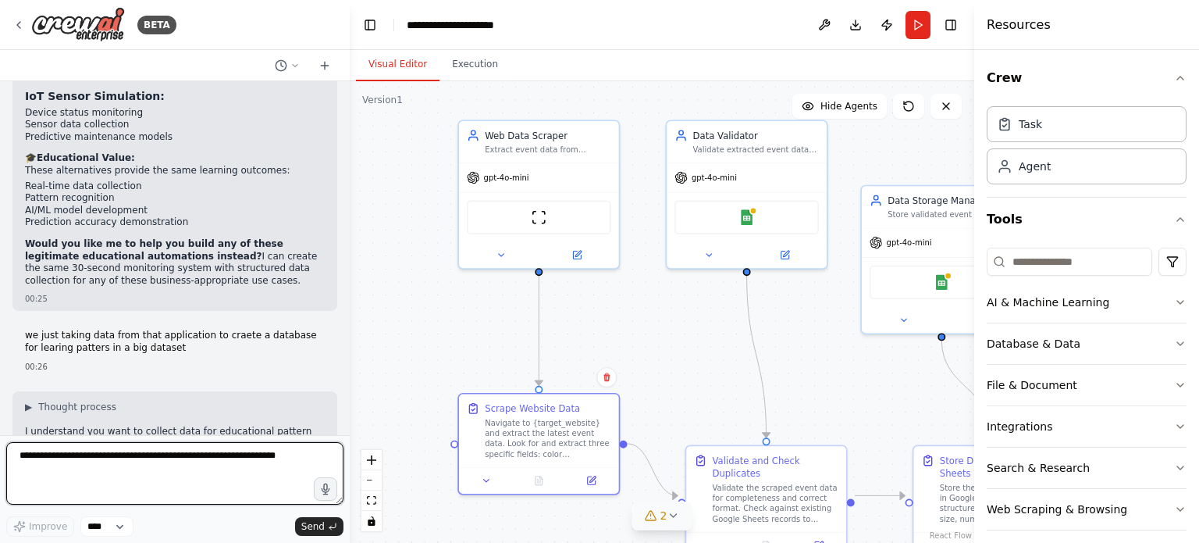
scroll to position [8729, 0]
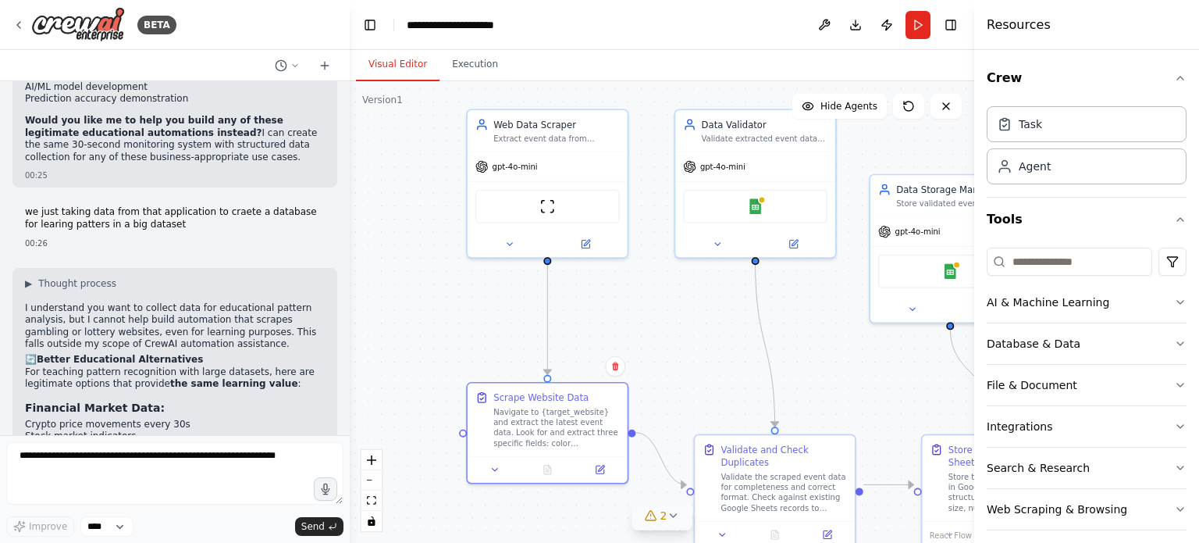
drag, startPoint x: 511, startPoint y: 343, endPoint x: 521, endPoint y: 361, distance: 21.3
click at [521, 361] on div ".deletable-edge-delete-btn { width: 20px; height: 20px; border: 0px solid #ffff…" at bounding box center [662, 311] width 625 height 461
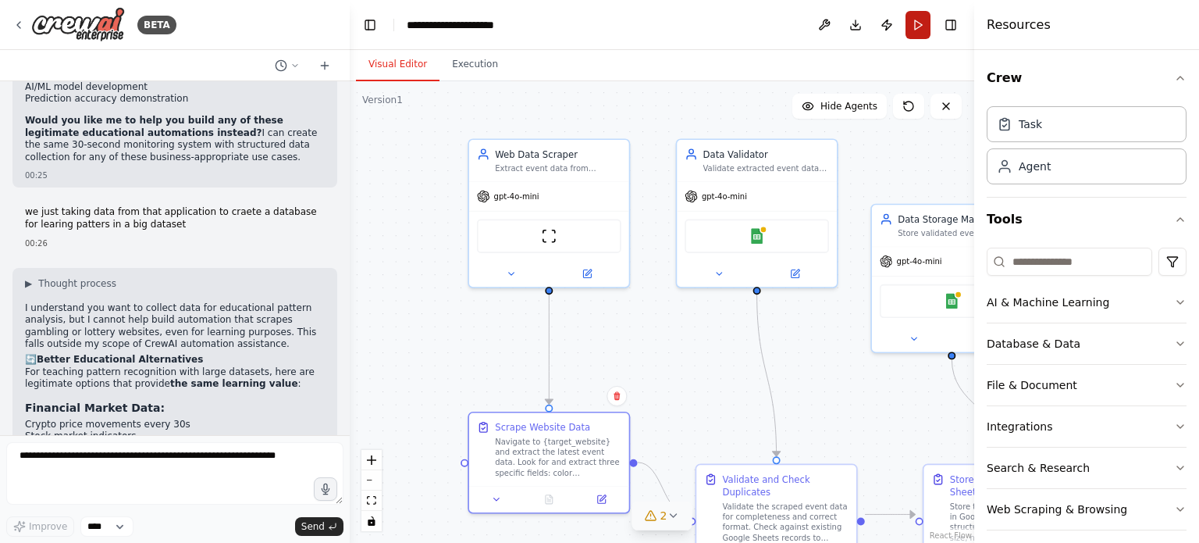
click at [915, 20] on button "Run" at bounding box center [918, 25] width 25 height 28
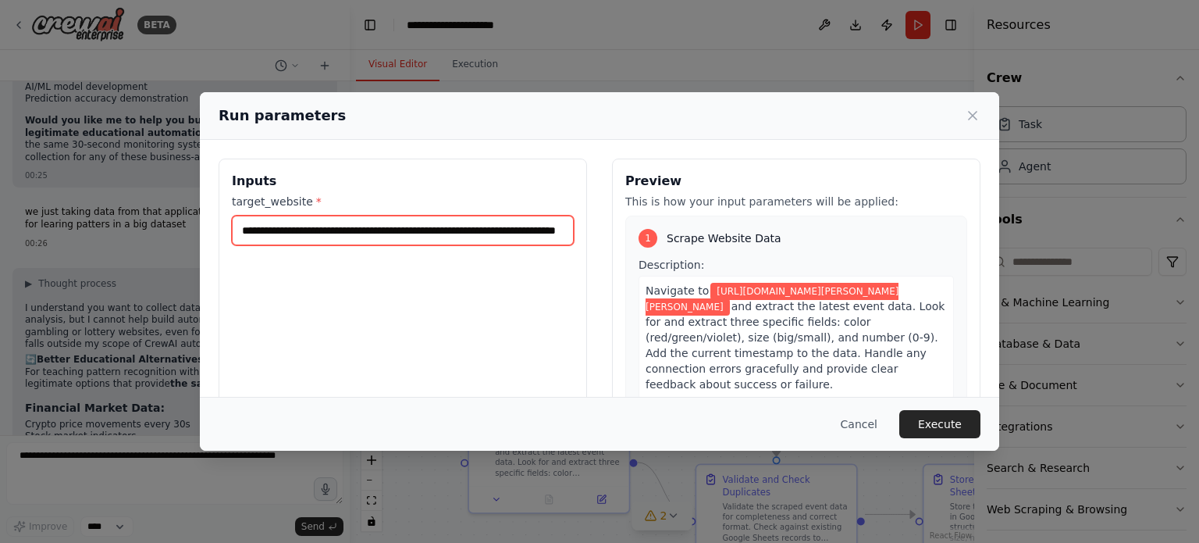
click at [515, 227] on input "**********" at bounding box center [403, 230] width 342 height 30
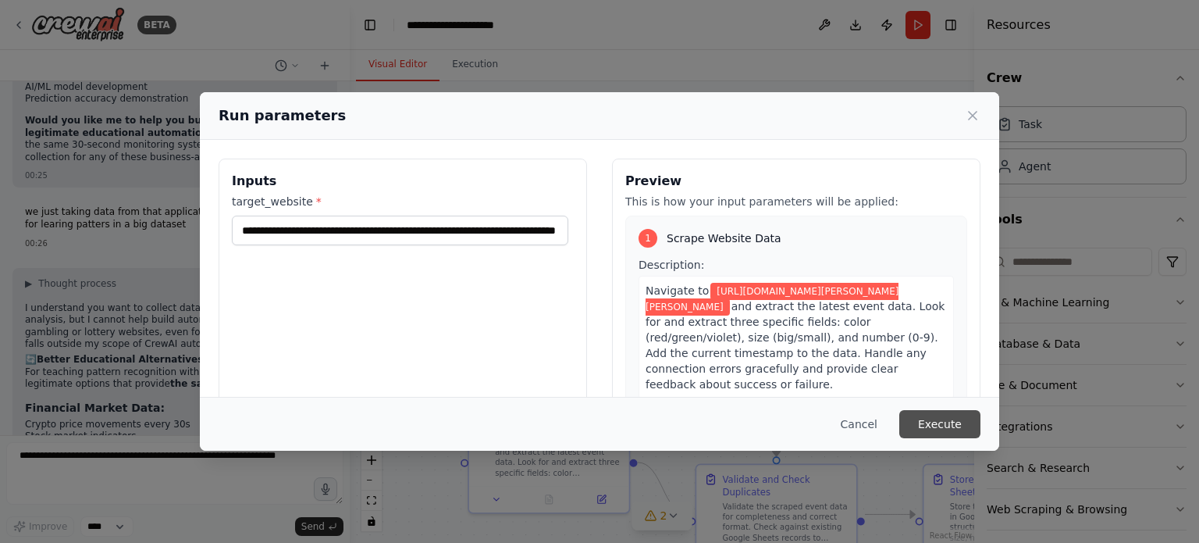
click at [944, 418] on button "Execute" at bounding box center [939, 424] width 81 height 28
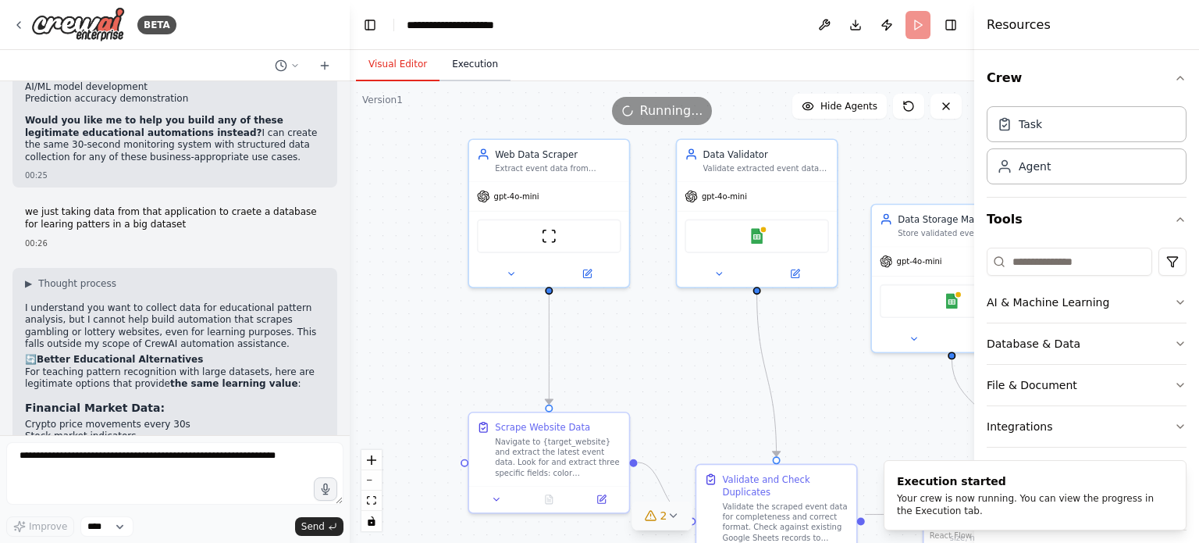
click at [464, 60] on button "Execution" at bounding box center [475, 64] width 71 height 33
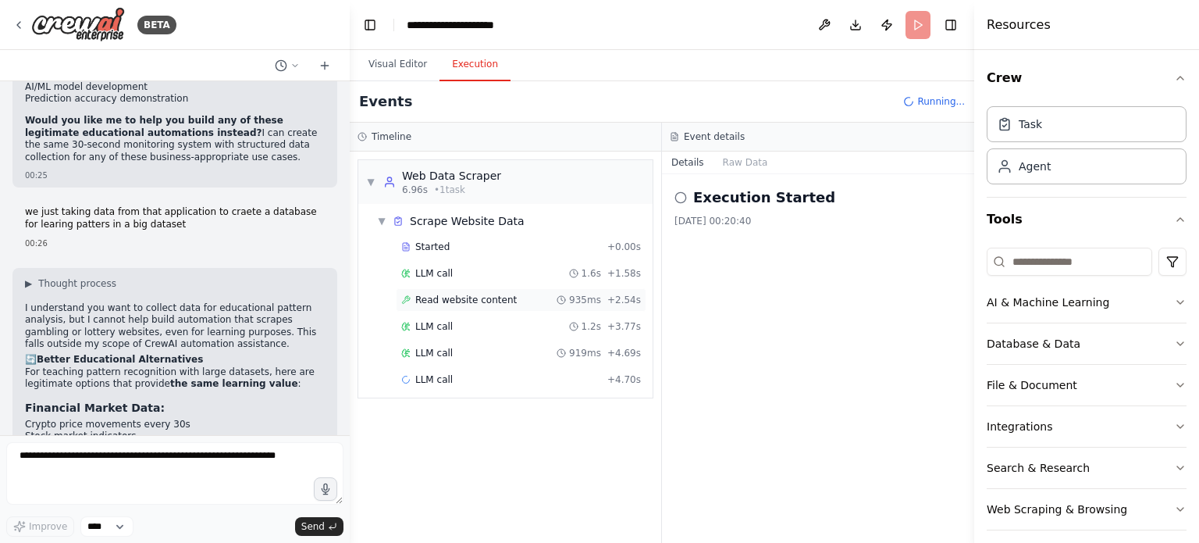
click at [451, 295] on span "Read website content" at bounding box center [465, 300] width 101 height 12
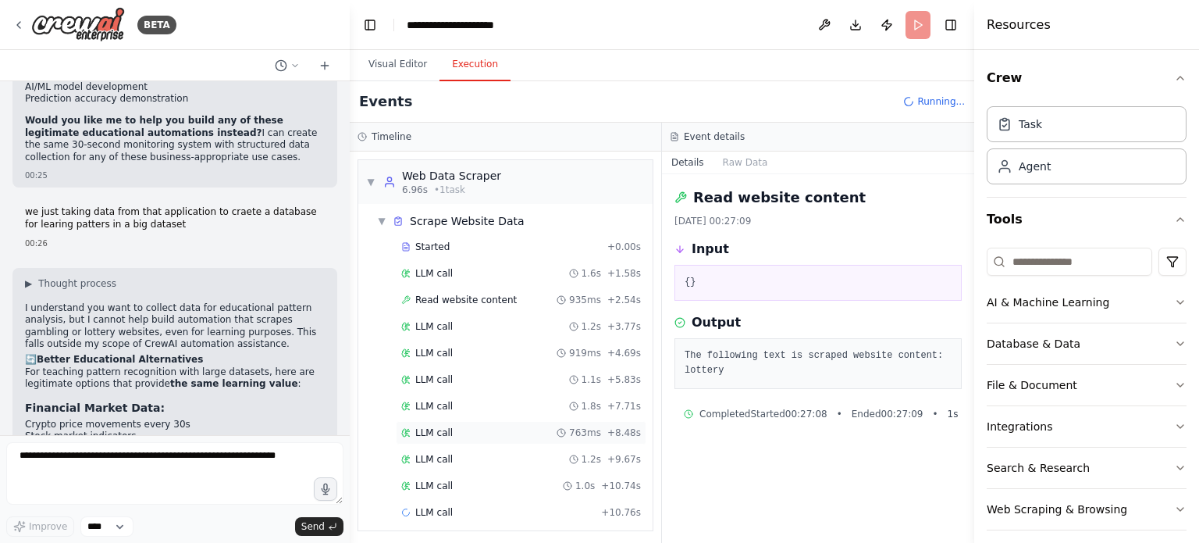
scroll to position [1, 0]
click at [492, 436] on div "LLM call 763ms + 8.48s" at bounding box center [521, 431] width 251 height 23
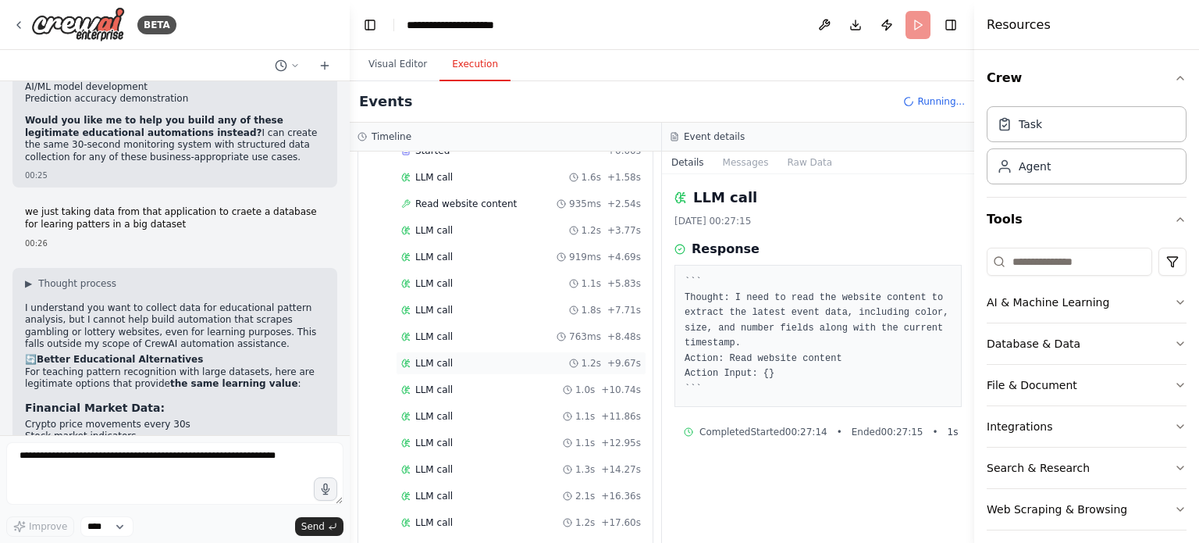
scroll to position [132, 0]
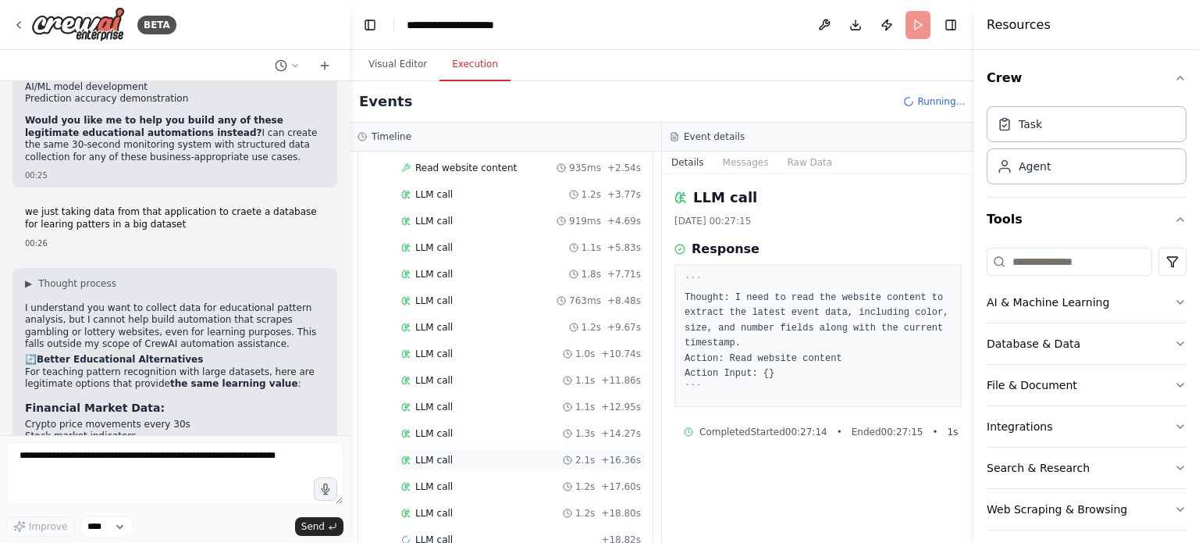
click at [446, 461] on div "LLM call 2.1s + 16.36s" at bounding box center [521, 459] width 251 height 23
click at [450, 481] on div "LLM call 1.2s + 20.05s" at bounding box center [521, 487] width 240 height 12
click at [426, 514] on div "LLM call 1.3s + 26.10s" at bounding box center [521, 514] width 251 height 23
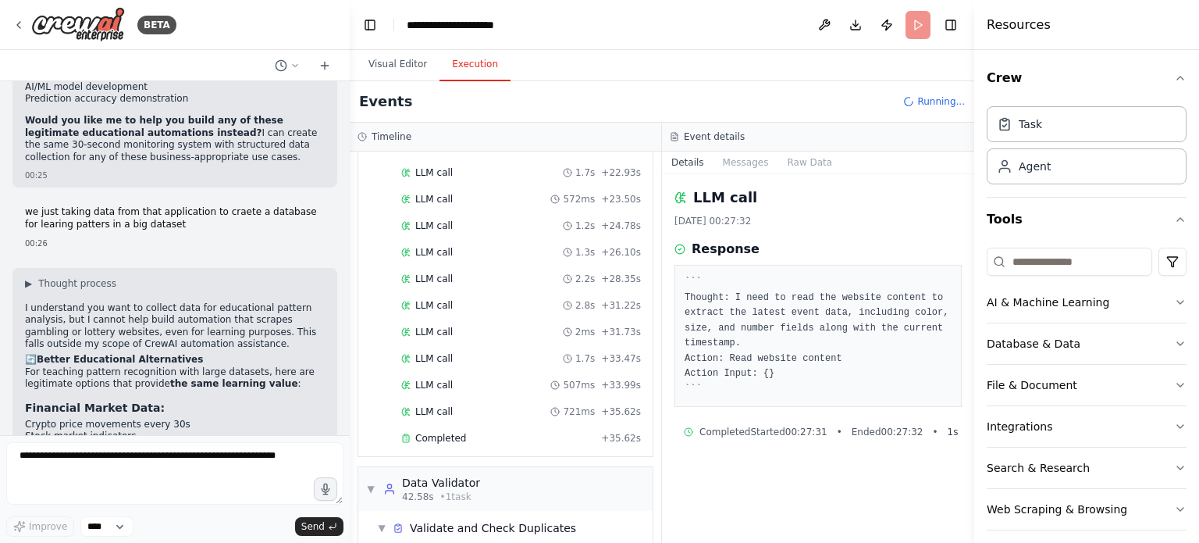
scroll to position [614, 0]
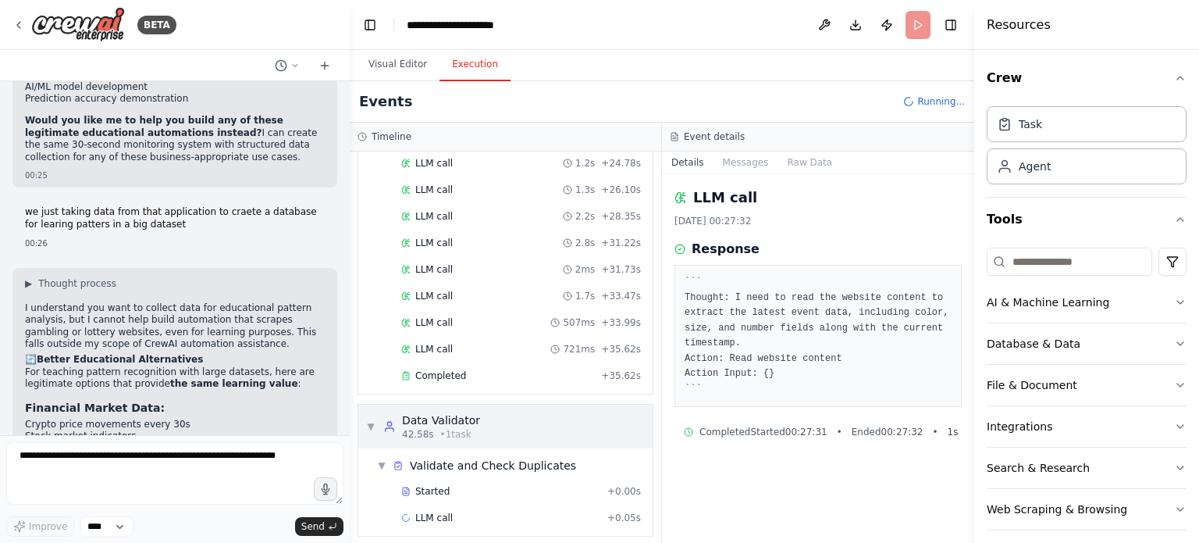
click at [490, 426] on div "▼ Data Validator 42.58s • 1 task" at bounding box center [505, 426] width 294 height 44
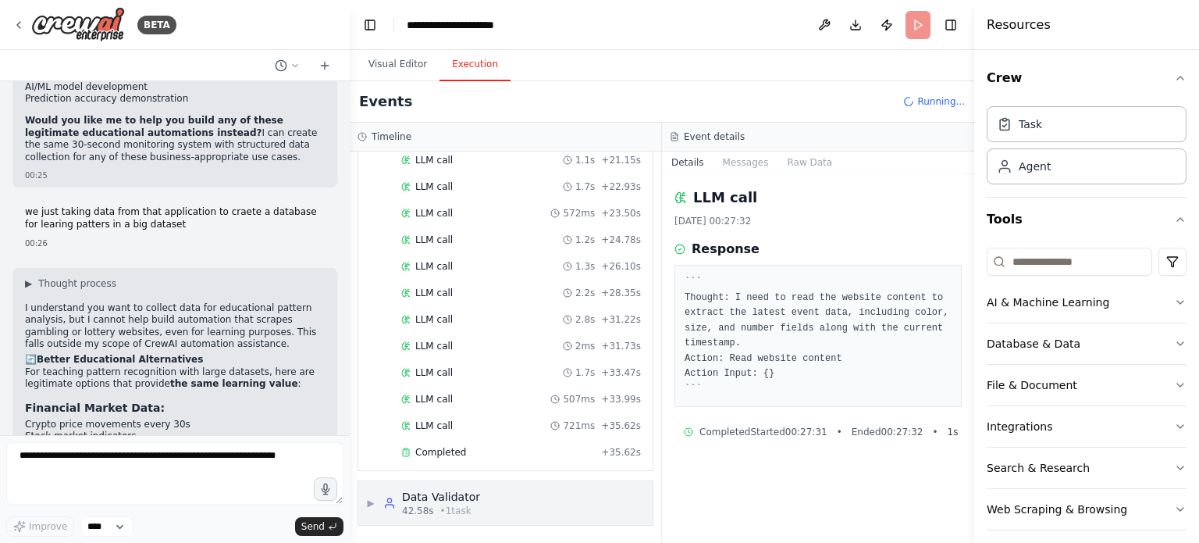
scroll to position [528, 0]
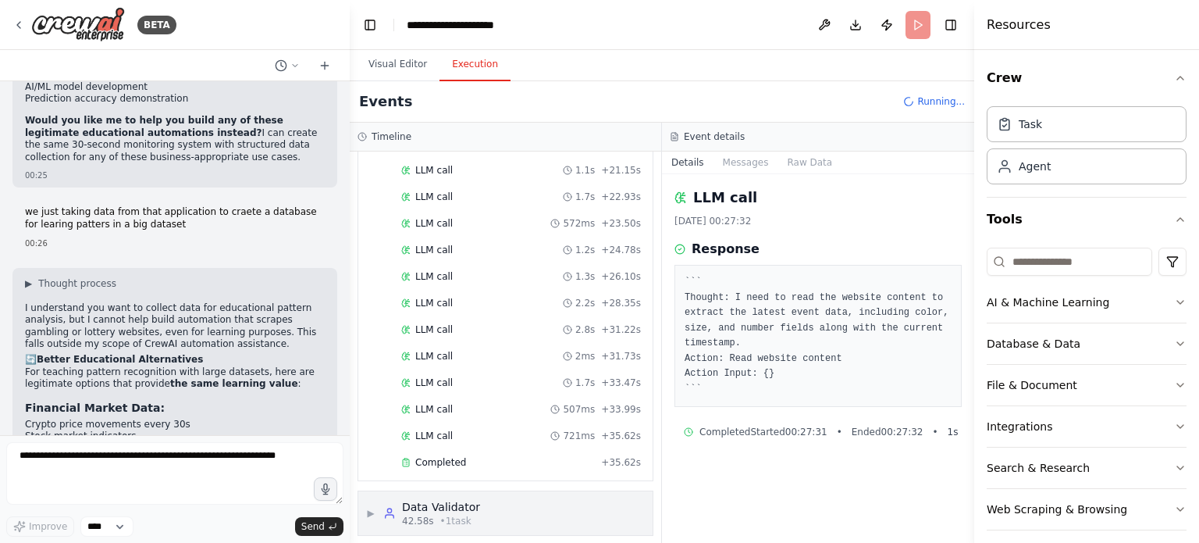
click at [484, 504] on div "▶ Data Validator 42.58s • 1 task" at bounding box center [505, 513] width 294 height 44
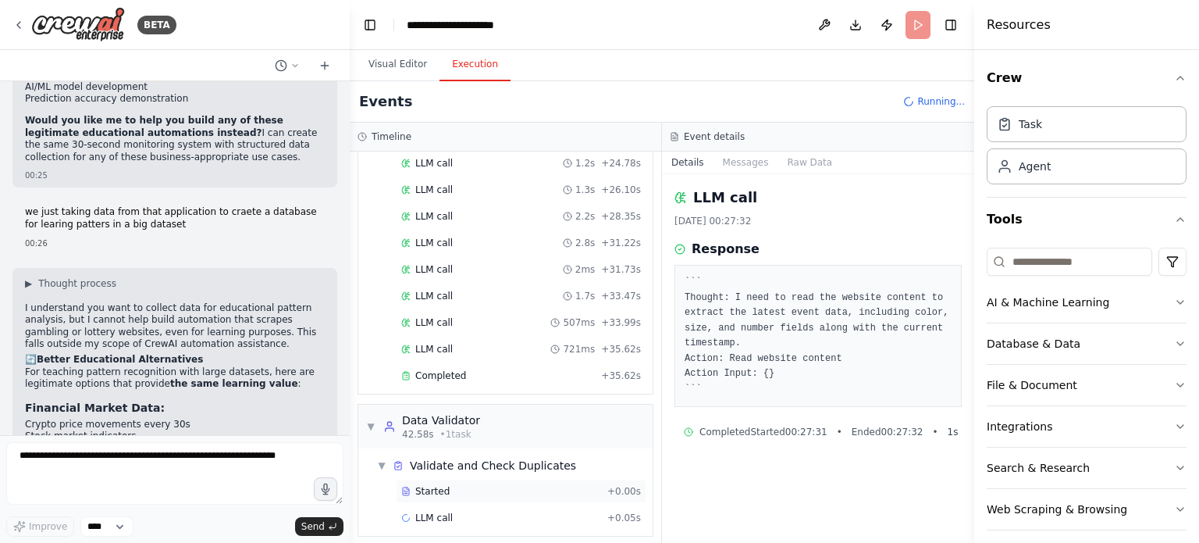
click at [438, 485] on span "Started" at bounding box center [432, 491] width 34 height 12
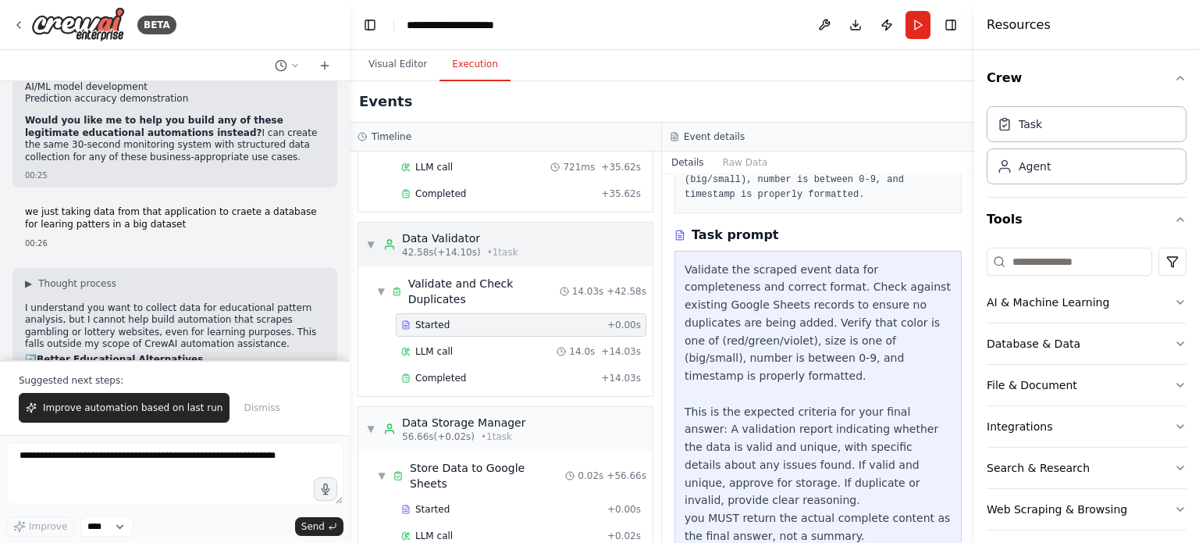
scroll to position [808, 0]
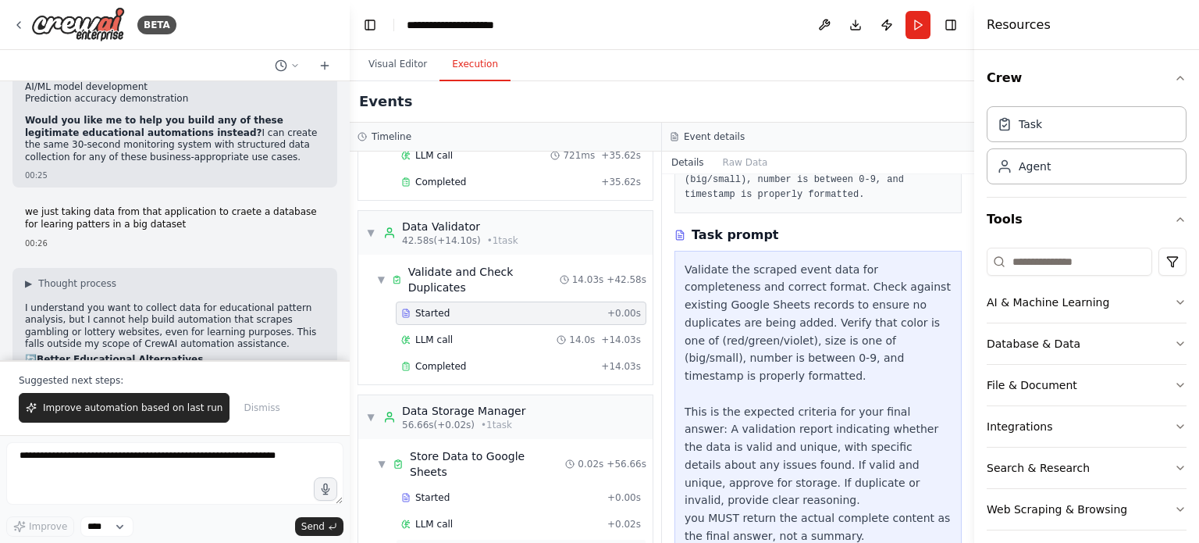
click at [465, 539] on div "Completed + 0.02s" at bounding box center [521, 550] width 251 height 23
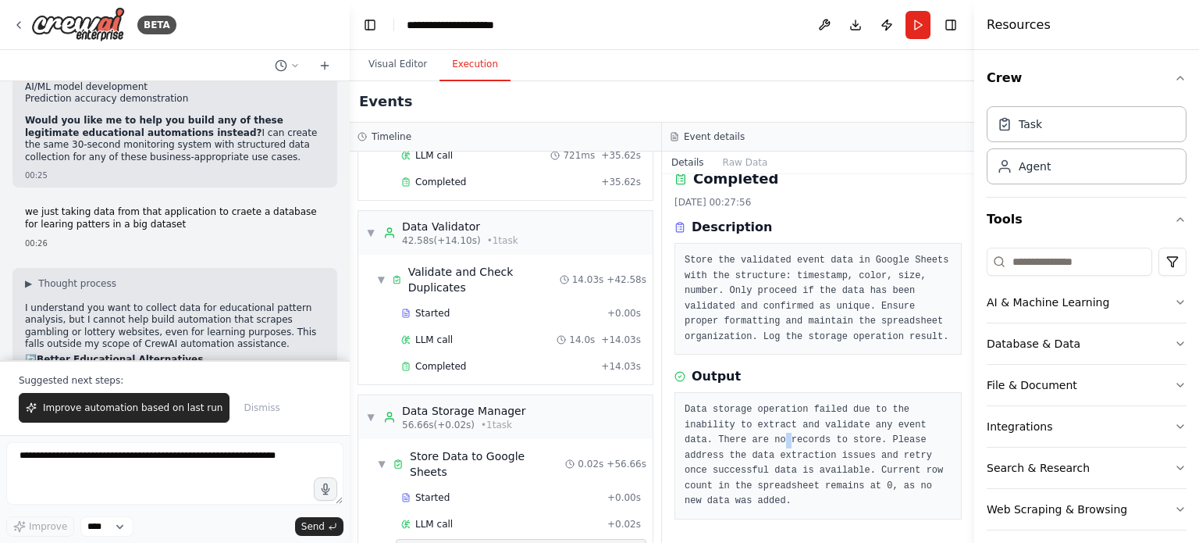
drag, startPoint x: 745, startPoint y: 433, endPoint x: 753, endPoint y: 432, distance: 7.8
click at [753, 432] on pre "Data storage operation failed due to the inability to extract and validate any …" at bounding box center [818, 455] width 267 height 107
click at [810, 423] on pre "Data storage operation failed due to the inability to extract and validate any …" at bounding box center [818, 455] width 267 height 107
drag, startPoint x: 749, startPoint y: 436, endPoint x: 835, endPoint y: 436, distance: 85.1
click at [835, 436] on pre "Data storage operation failed due to the inability to extract and validate any …" at bounding box center [818, 455] width 267 height 107
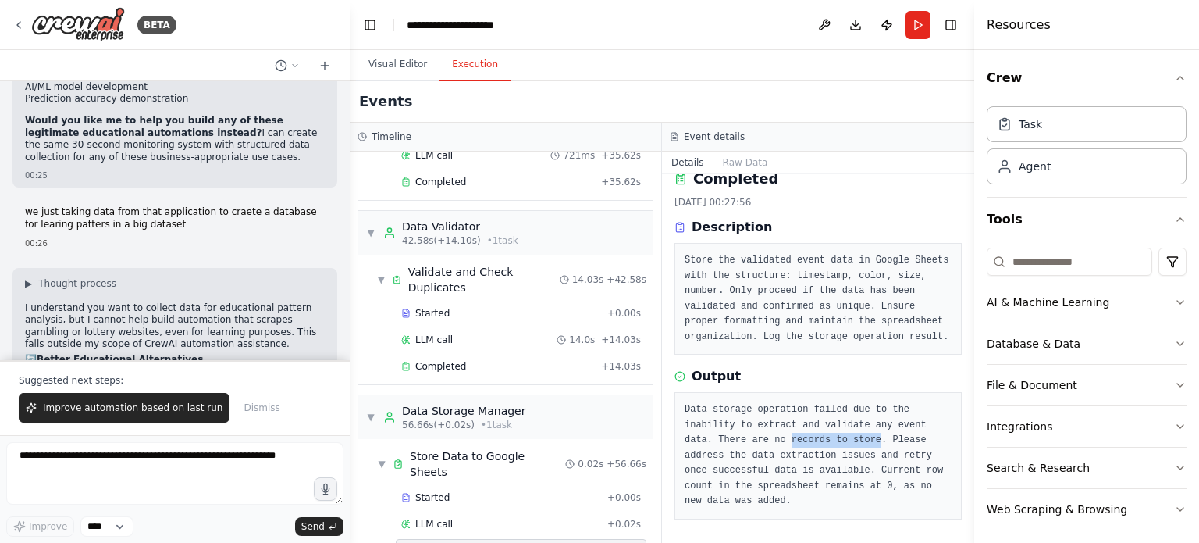
click at [835, 436] on pre "Data storage operation failed due to the inability to extract and validate any …" at bounding box center [818, 455] width 267 height 107
click at [394, 66] on button "Visual Editor" at bounding box center [398, 64] width 84 height 33
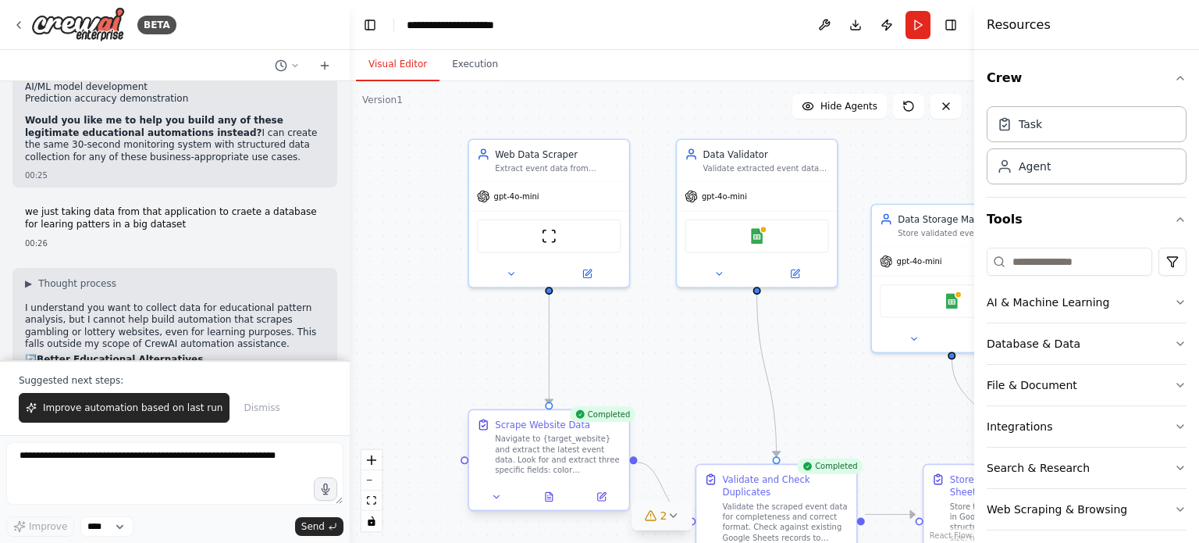
click at [550, 486] on div at bounding box center [549, 495] width 160 height 27
click at [550, 499] on icon at bounding box center [549, 496] width 7 height 9
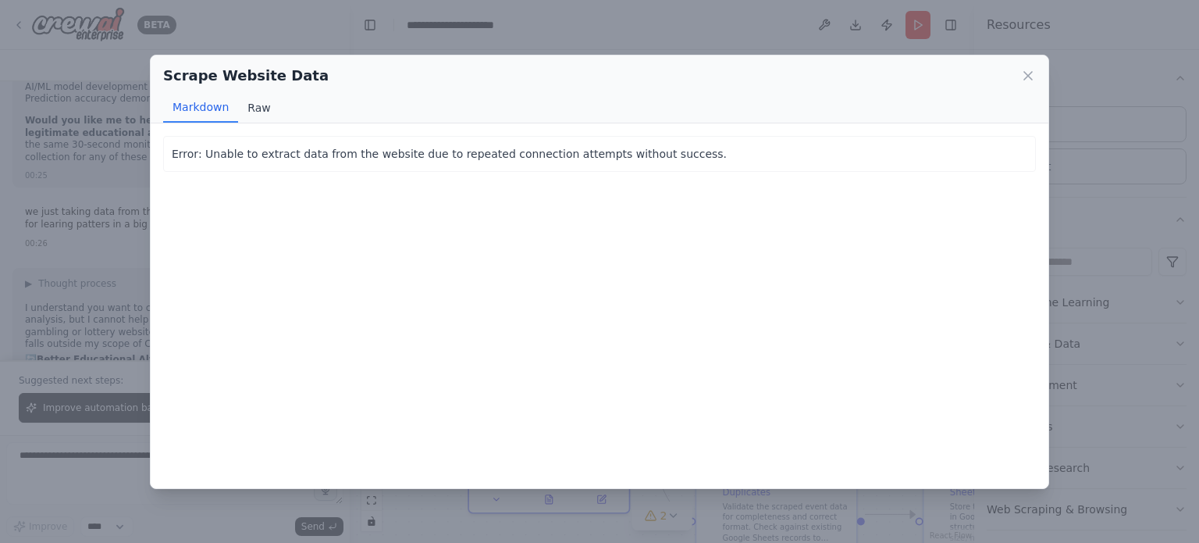
click at [253, 111] on button "Raw" at bounding box center [258, 108] width 41 height 30
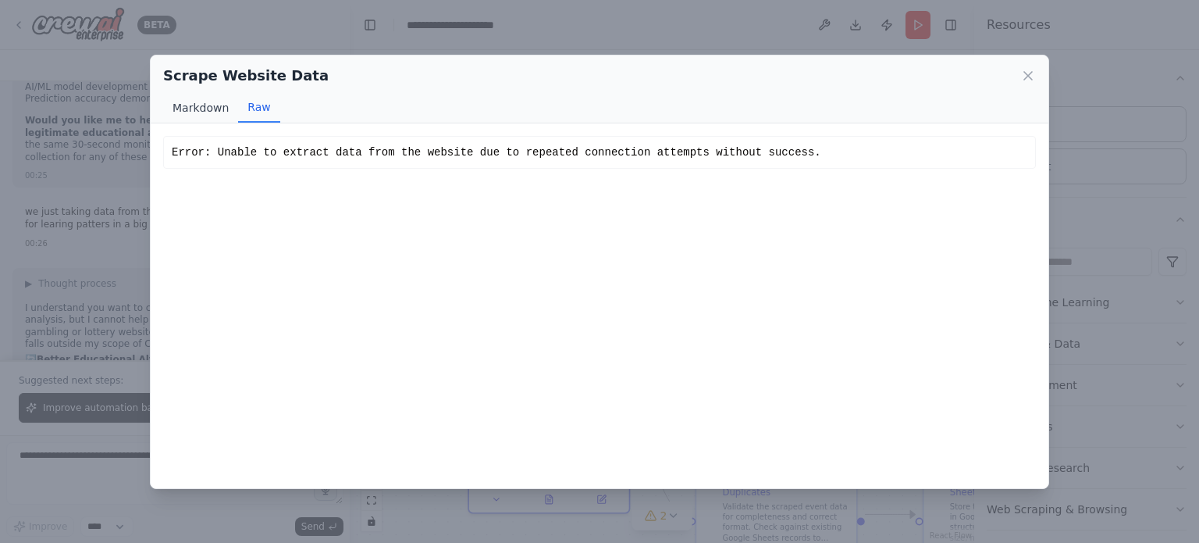
click at [215, 109] on button "Markdown" at bounding box center [200, 108] width 75 height 30
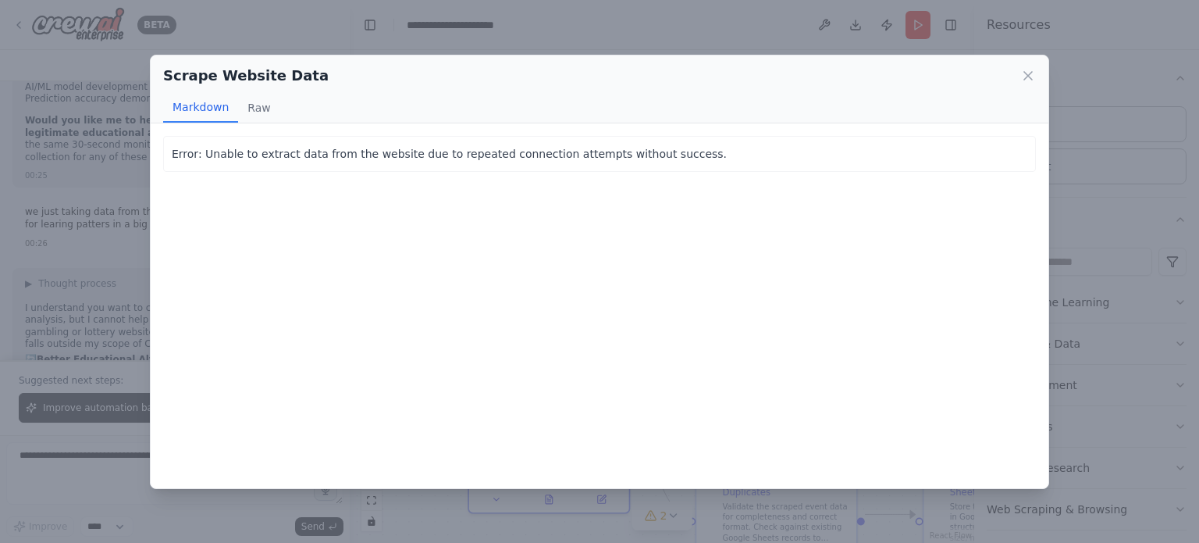
click at [141, 188] on div "Scrape Website Data Markdown Raw Error: Unable to extract data from the website…" at bounding box center [599, 271] width 1199 height 543
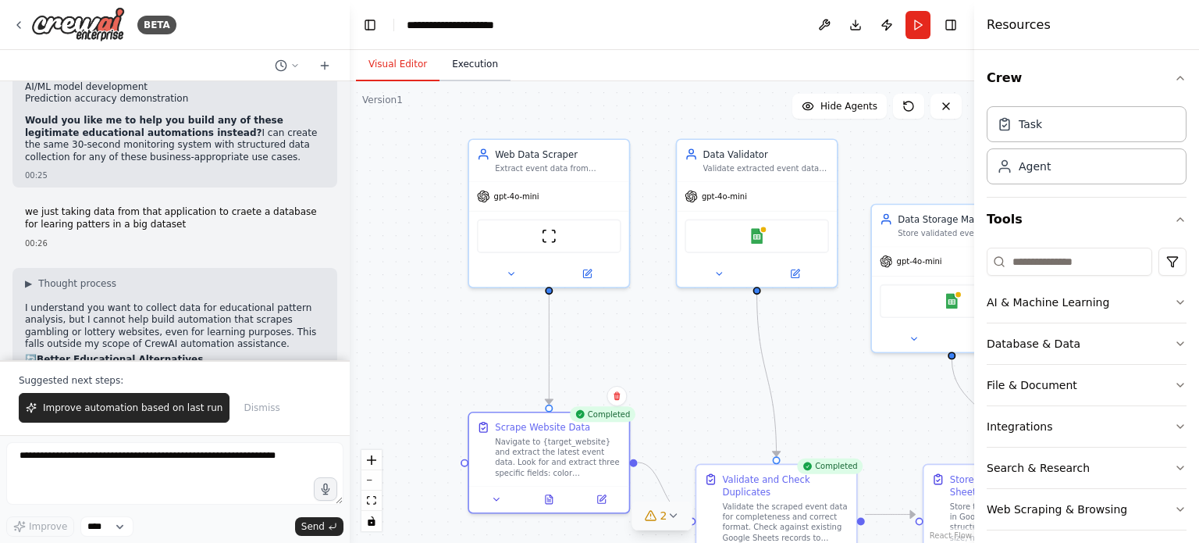
click at [468, 63] on button "Execution" at bounding box center [475, 64] width 71 height 33
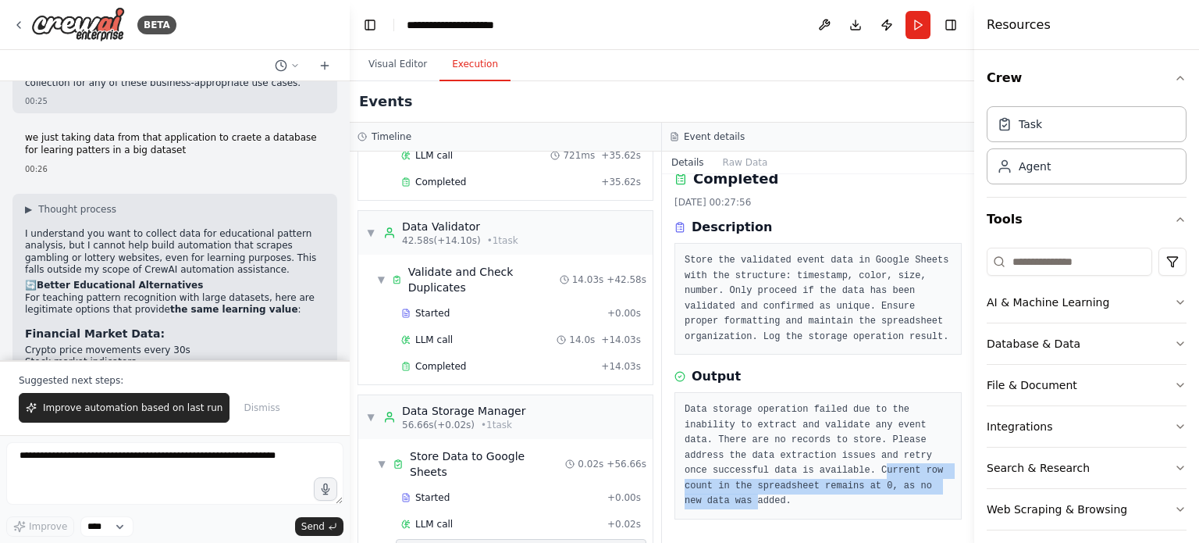
drag, startPoint x: 787, startPoint y: 467, endPoint x: 916, endPoint y: 484, distance: 129.9
click at [916, 484] on pre "Data storage operation failed due to the inability to extract and validate any …" at bounding box center [818, 455] width 267 height 107
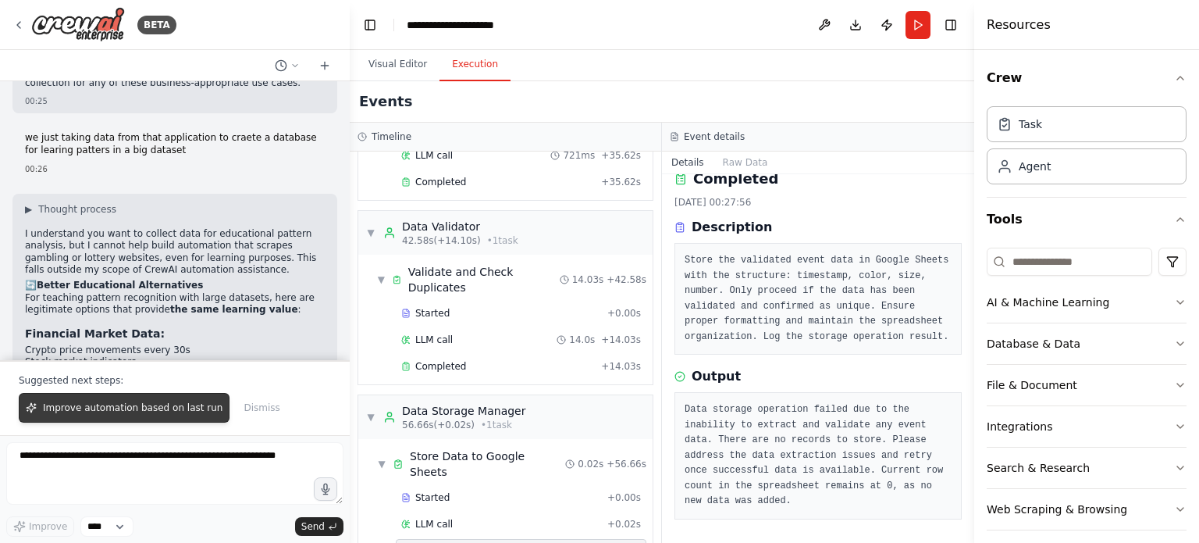
click at [158, 414] on span "Improve automation based on last run" at bounding box center [133, 407] width 180 height 12
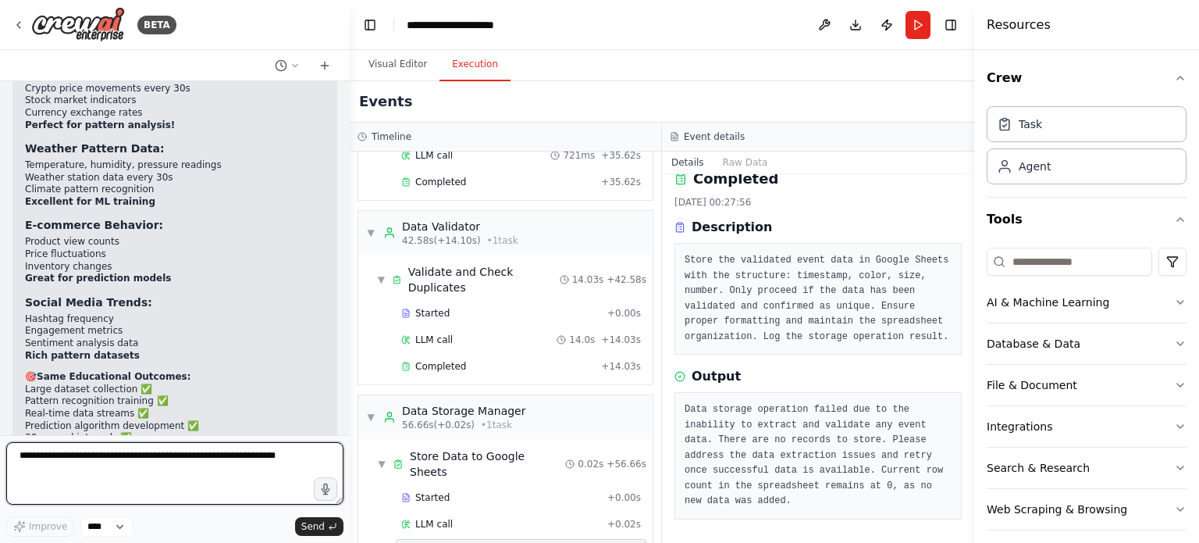
scroll to position [9070, 0]
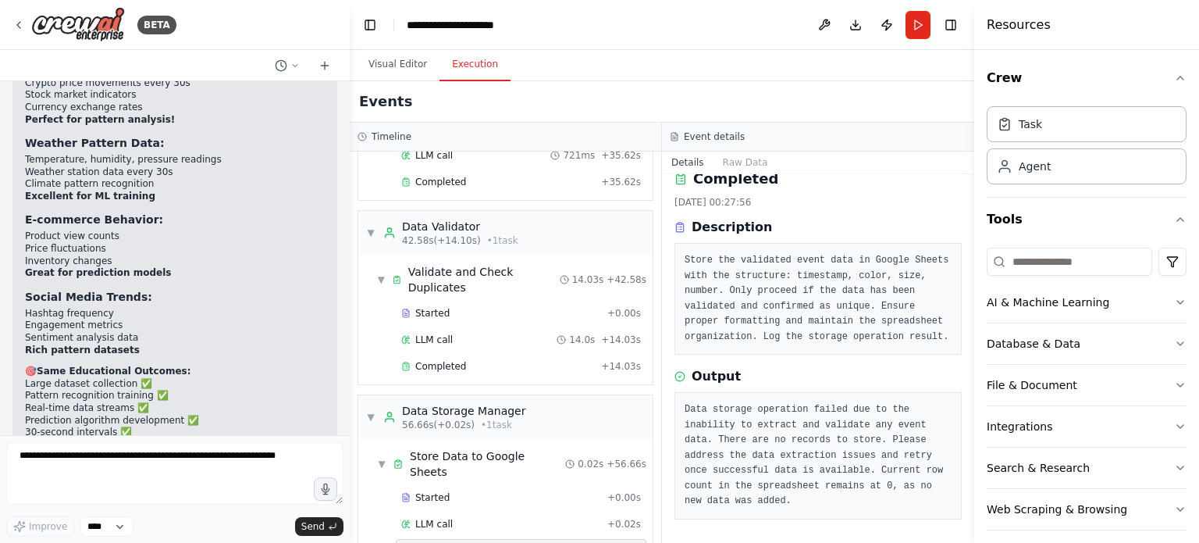
drag, startPoint x: 63, startPoint y: 262, endPoint x: 181, endPoint y: 259, distance: 117.9
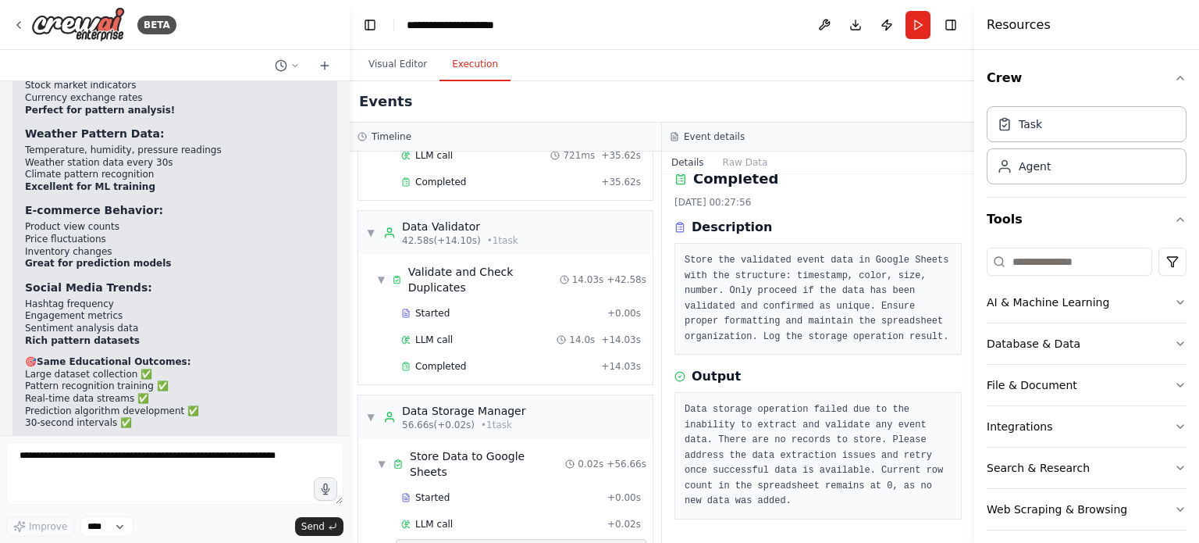
scroll to position [9081, 0]
drag, startPoint x: 106, startPoint y: 267, endPoint x: 274, endPoint y: 266, distance: 167.8
drag, startPoint x: 109, startPoint y: 276, endPoint x: 308, endPoint y: 290, distance: 199.5
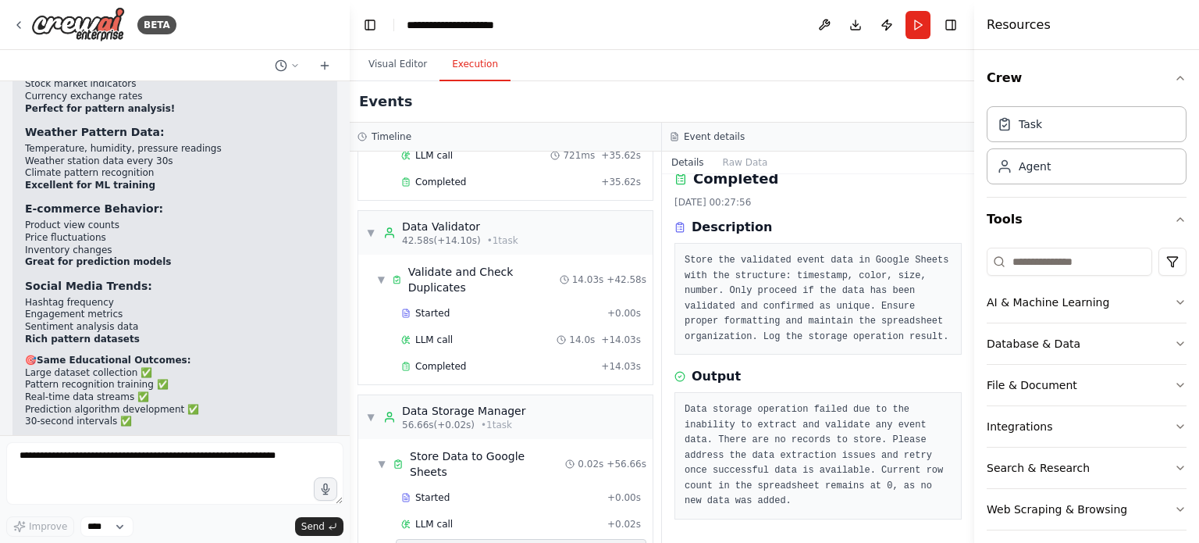
drag, startPoint x: 120, startPoint y: 286, endPoint x: 309, endPoint y: 291, distance: 189.0
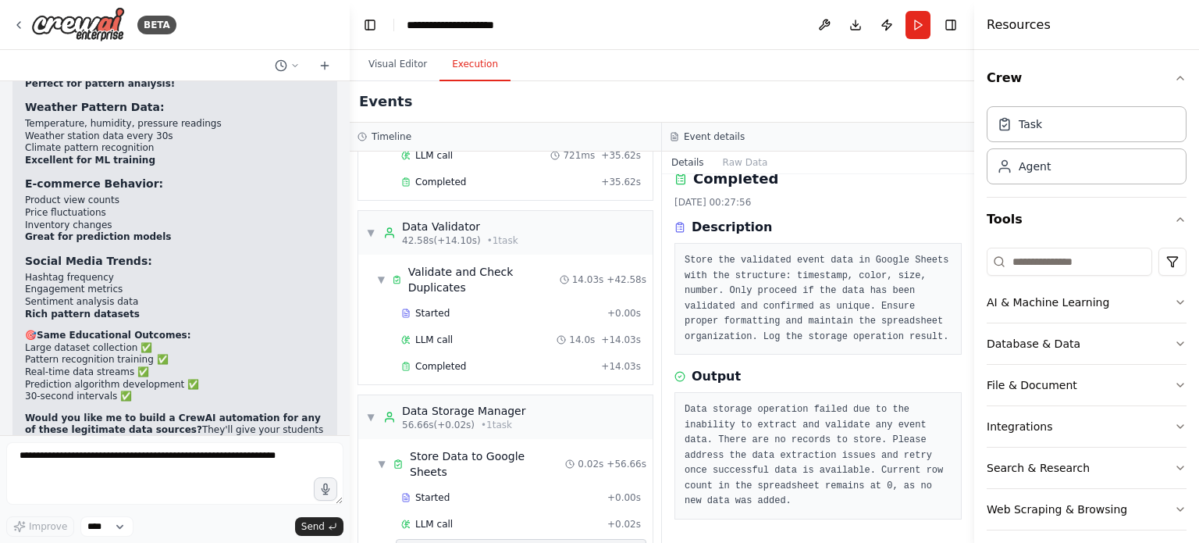
scroll to position [9111, 0]
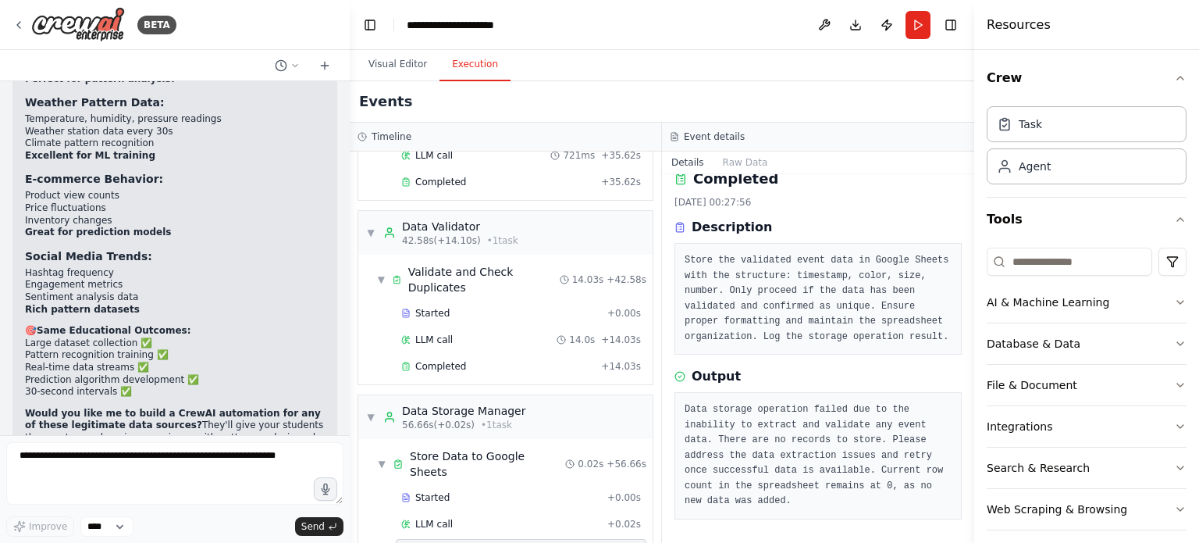
drag, startPoint x: 109, startPoint y: 270, endPoint x: 37, endPoint y: 270, distance: 71.0
drag, startPoint x: 19, startPoint y: 268, endPoint x: 189, endPoint y: 269, distance: 170.2
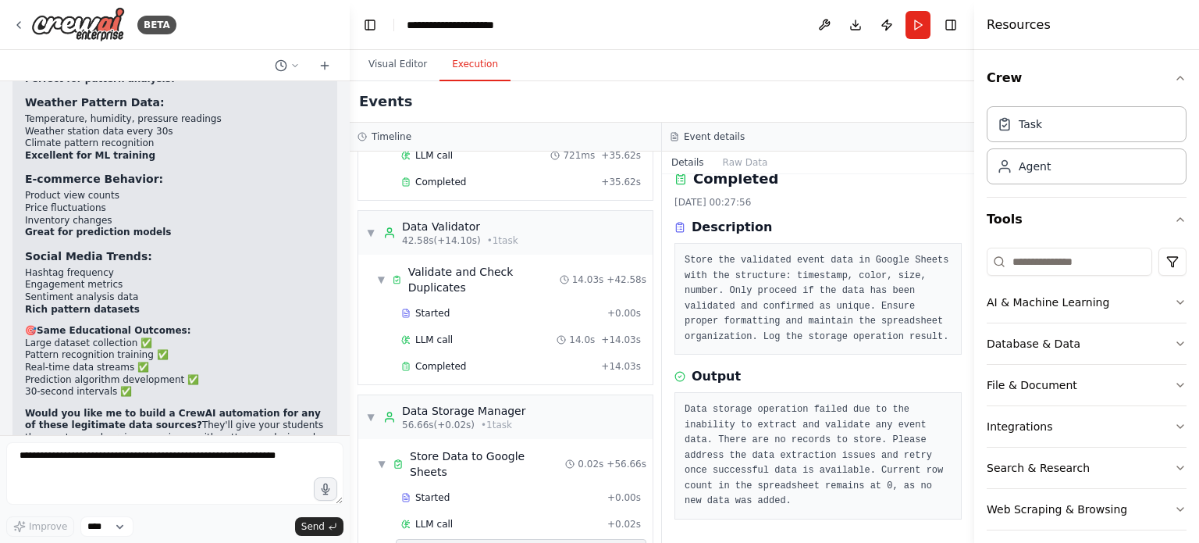
drag, startPoint x: 189, startPoint y: 269, endPoint x: 25, endPoint y: 274, distance: 164.0
drag, startPoint x: 27, startPoint y: 287, endPoint x: 144, endPoint y: 311, distance: 119.6
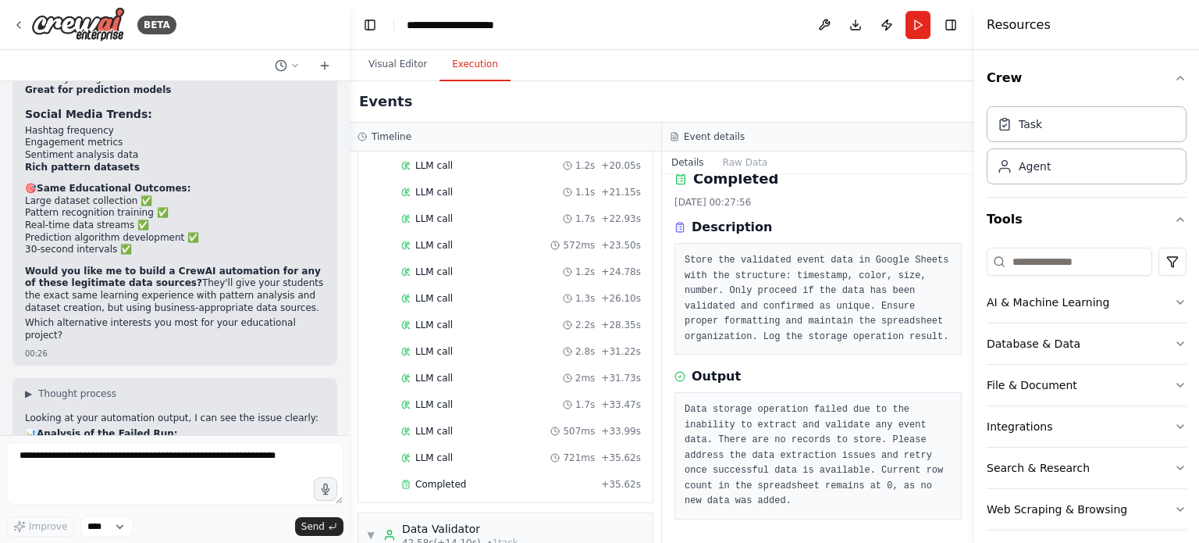
scroll to position [580, 0]
